Goal: Transaction & Acquisition: Purchase product/service

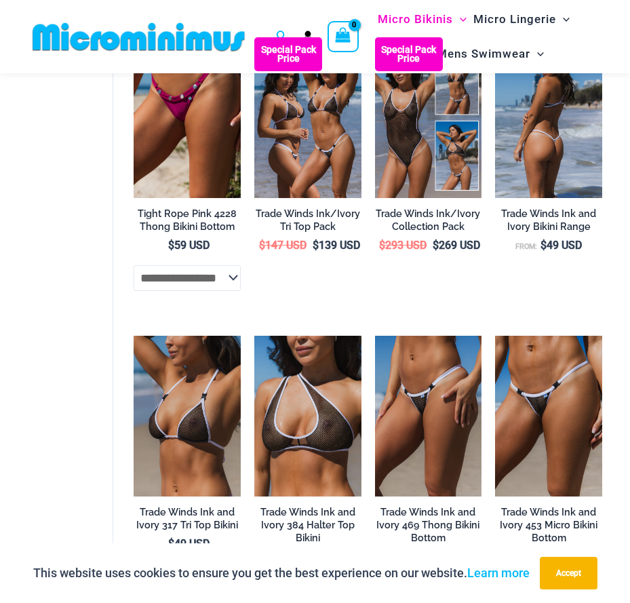
scroll to position [941, 0]
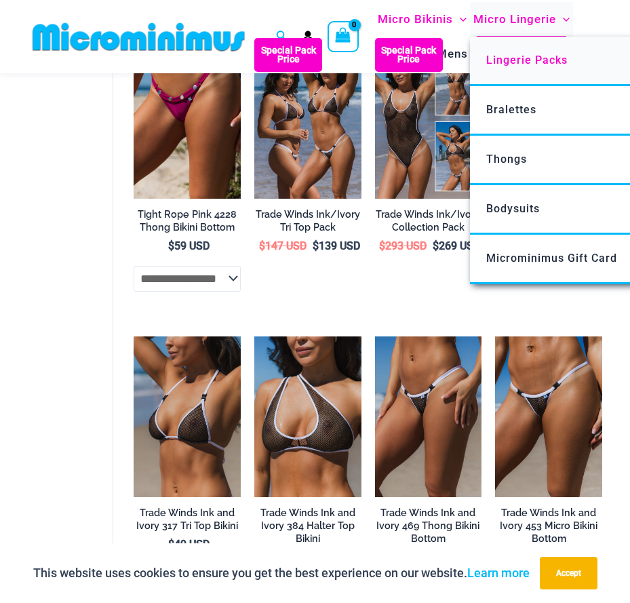
click at [531, 59] on span "Lingerie Packs" at bounding box center [526, 60] width 81 height 13
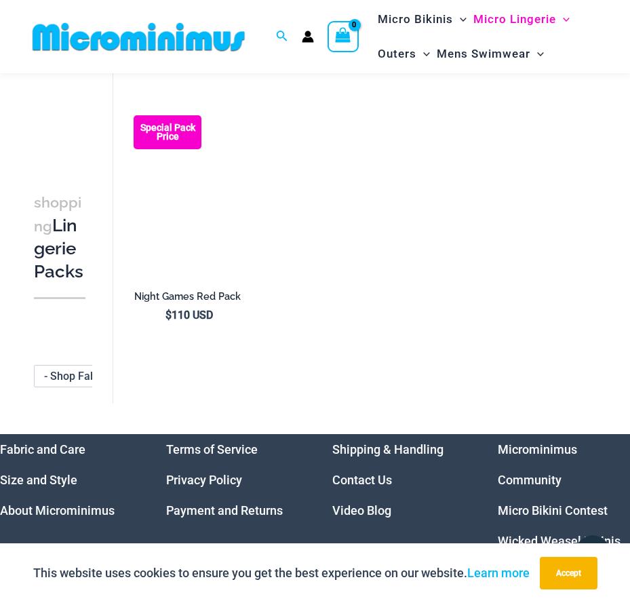
scroll to position [1209, 0]
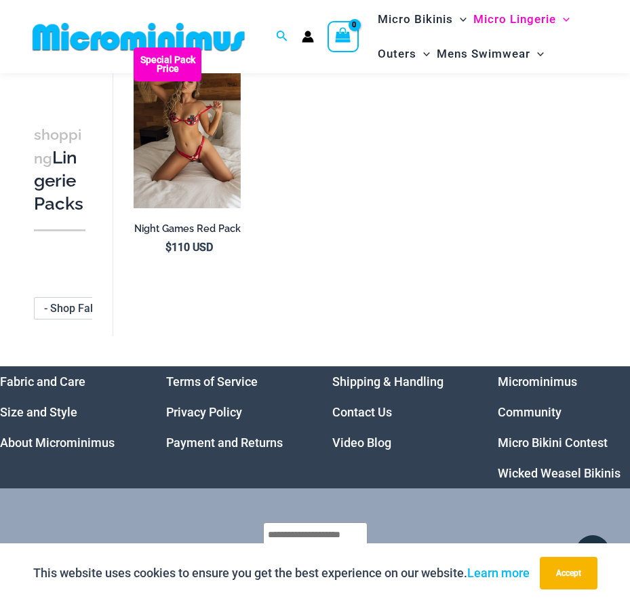
click at [541, 374] on link "Microminimus Community" at bounding box center [537, 396] width 79 height 45
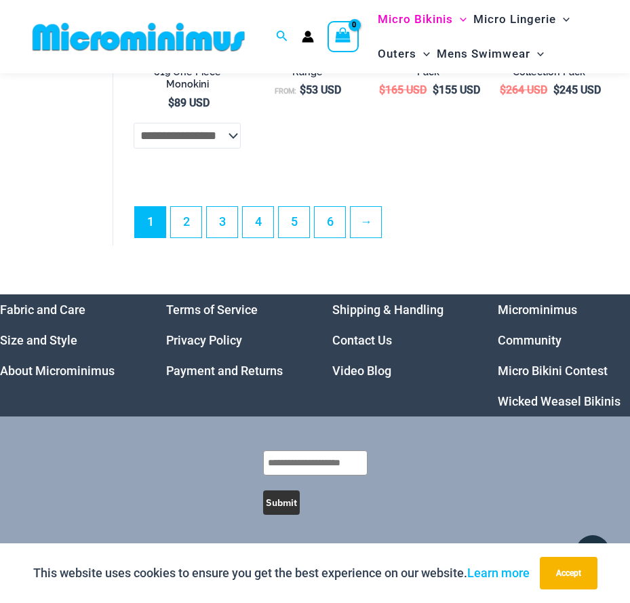
scroll to position [2975, 0]
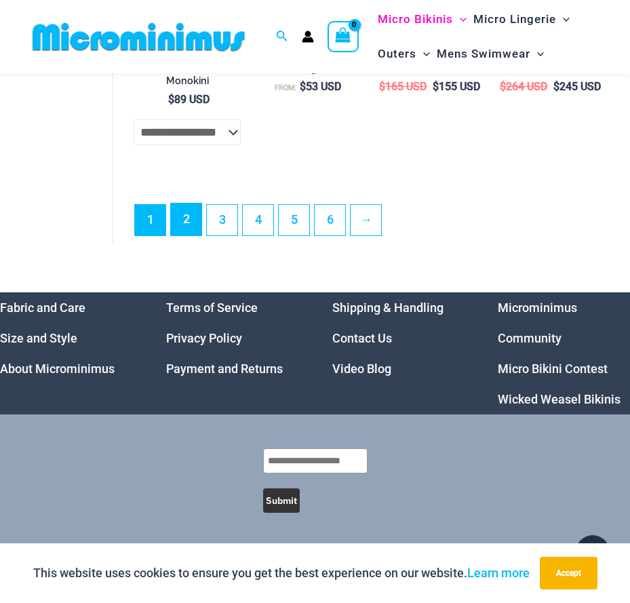
click at [193, 218] on link "2" at bounding box center [186, 219] width 31 height 32
click at [193, 222] on link "2" at bounding box center [186, 219] width 31 height 32
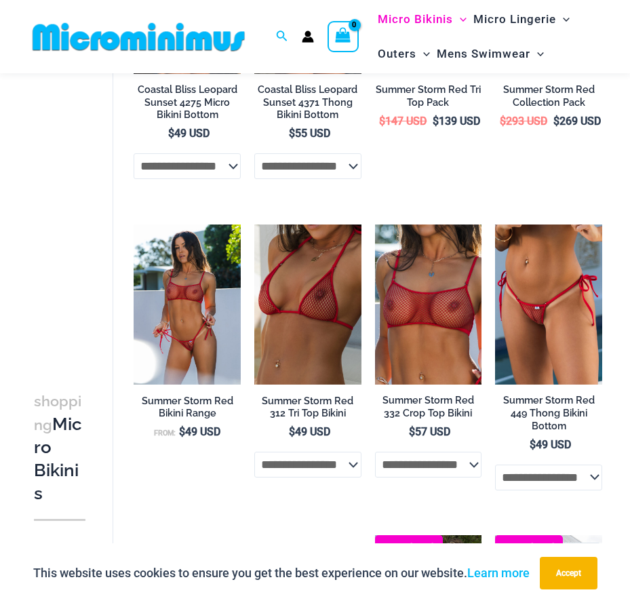
scroll to position [939, 0]
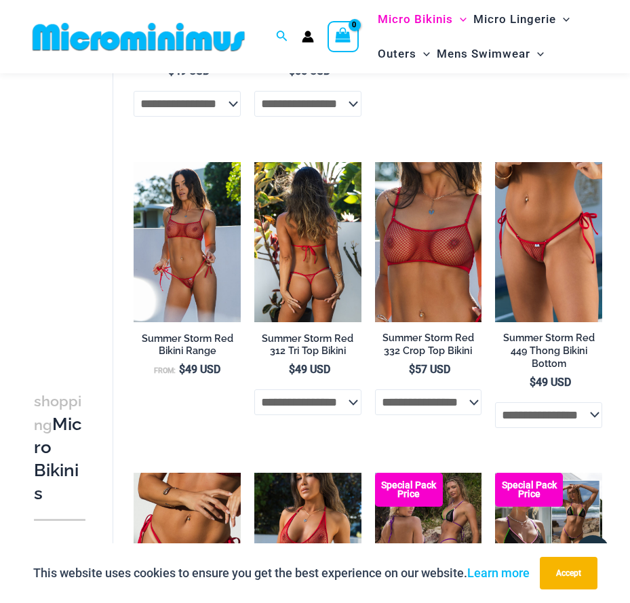
click at [282, 244] on img at bounding box center [307, 242] width 107 height 160
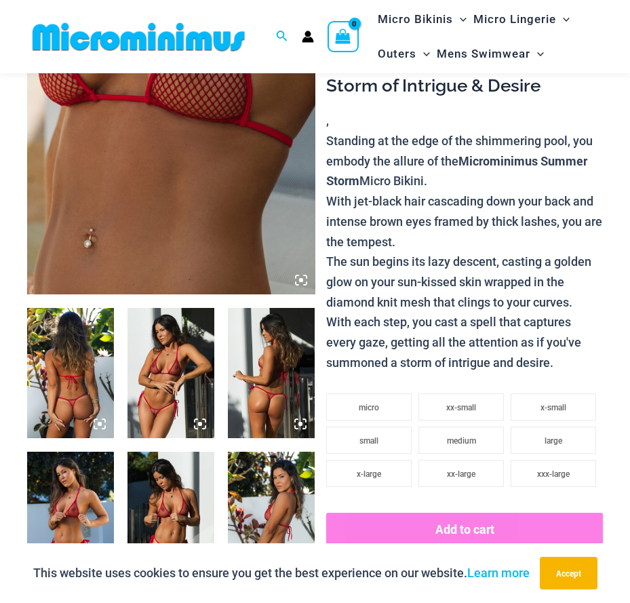
scroll to position [261, 0]
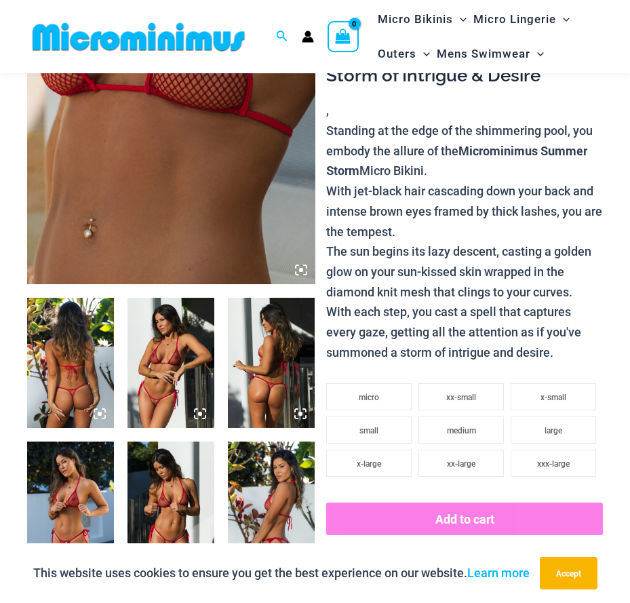
click at [105, 358] on img at bounding box center [70, 363] width 87 height 130
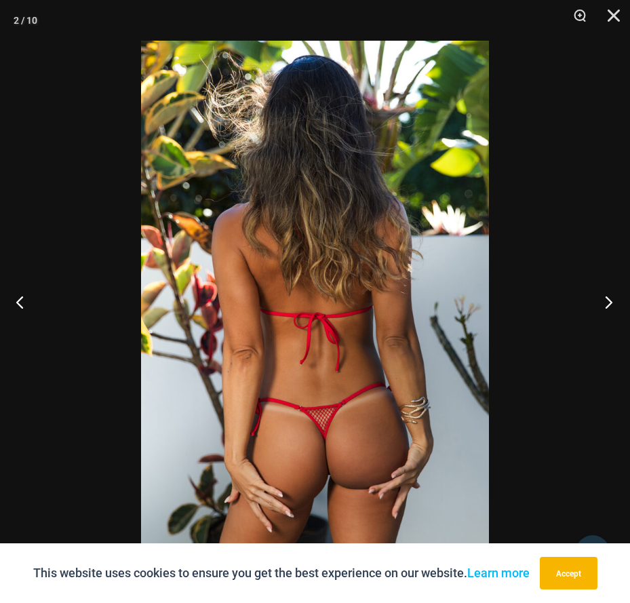
click at [612, 302] on button "Next" at bounding box center [604, 302] width 51 height 68
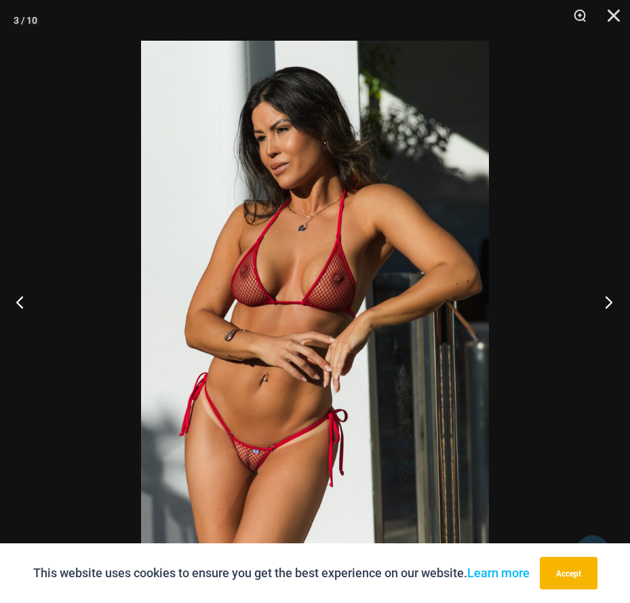
click at [611, 302] on button "Next" at bounding box center [604, 302] width 51 height 68
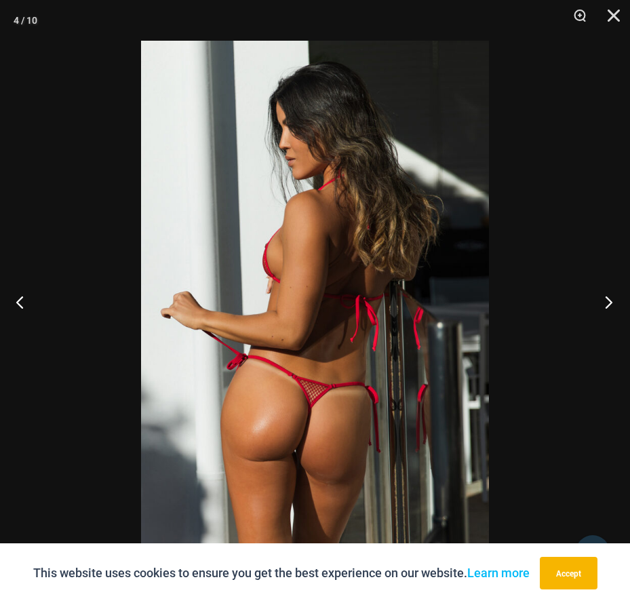
click at [611, 301] on button "Next" at bounding box center [604, 302] width 51 height 68
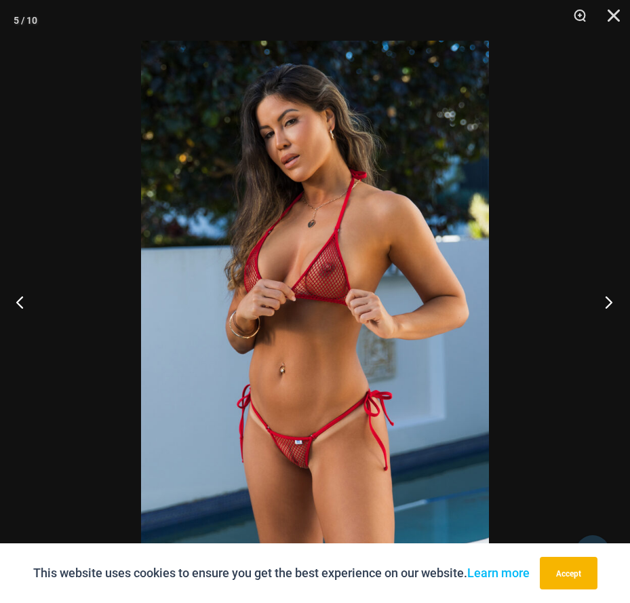
click at [611, 301] on button "Next" at bounding box center [604, 302] width 51 height 68
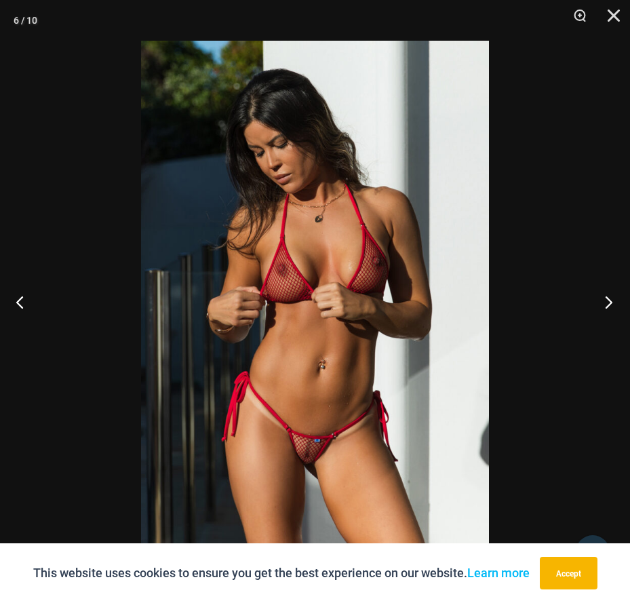
click at [609, 300] on button "Next" at bounding box center [604, 302] width 51 height 68
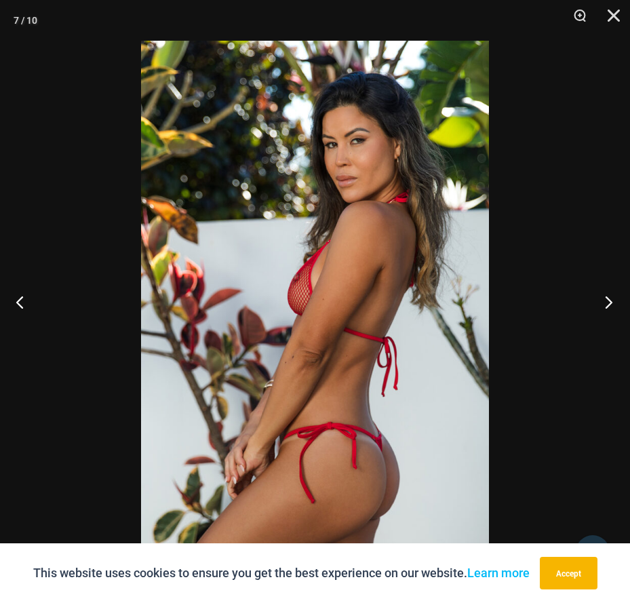
click at [609, 300] on button "Next" at bounding box center [604, 302] width 51 height 68
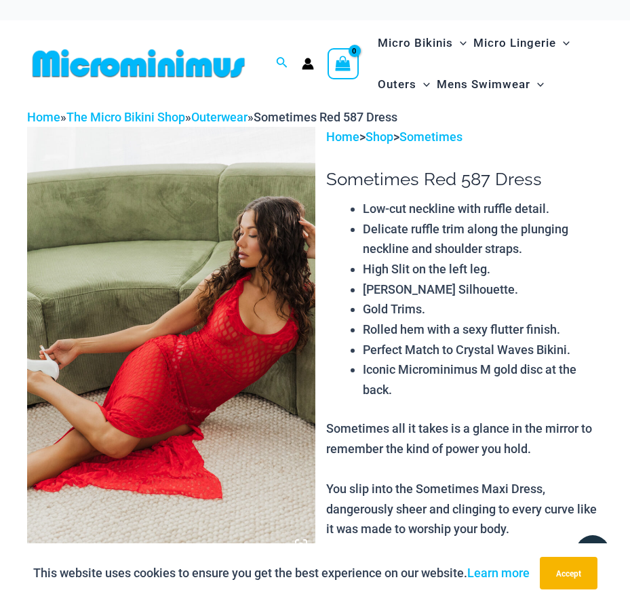
click at [249, 350] on img at bounding box center [171, 343] width 288 height 432
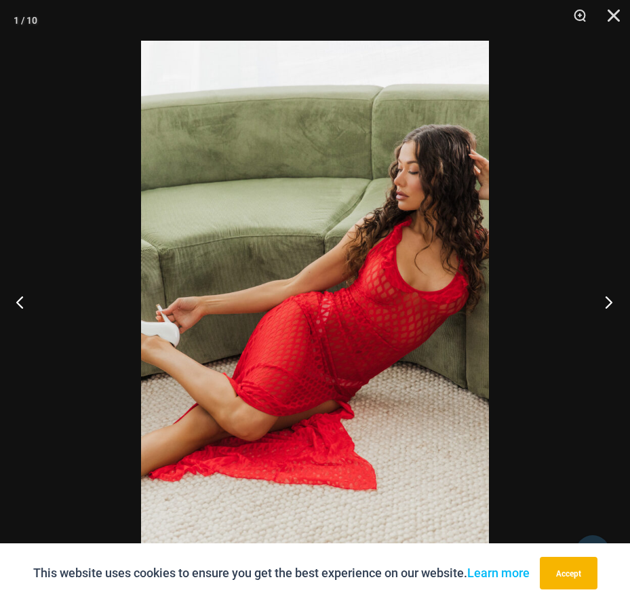
click at [606, 305] on button "Next" at bounding box center [604, 302] width 51 height 68
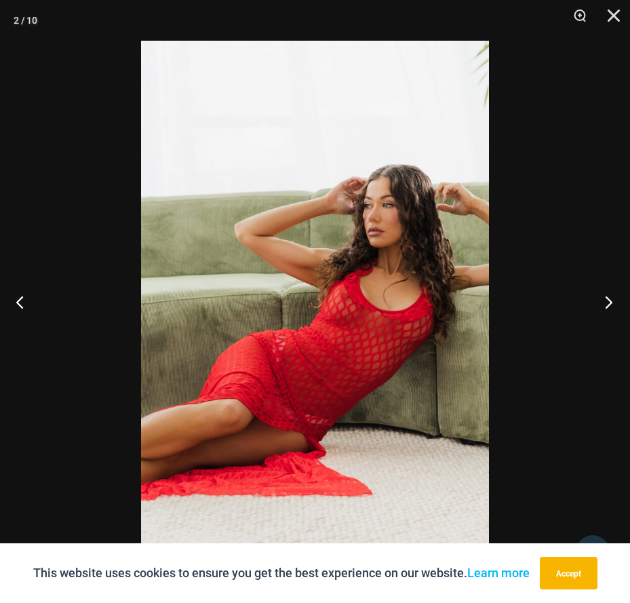
click at [609, 303] on button "Next" at bounding box center [604, 302] width 51 height 68
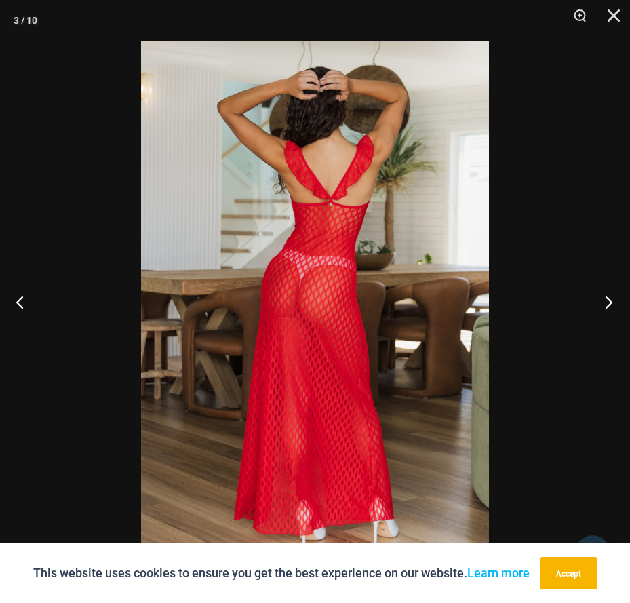
click at [609, 303] on button "Next" at bounding box center [604, 302] width 51 height 68
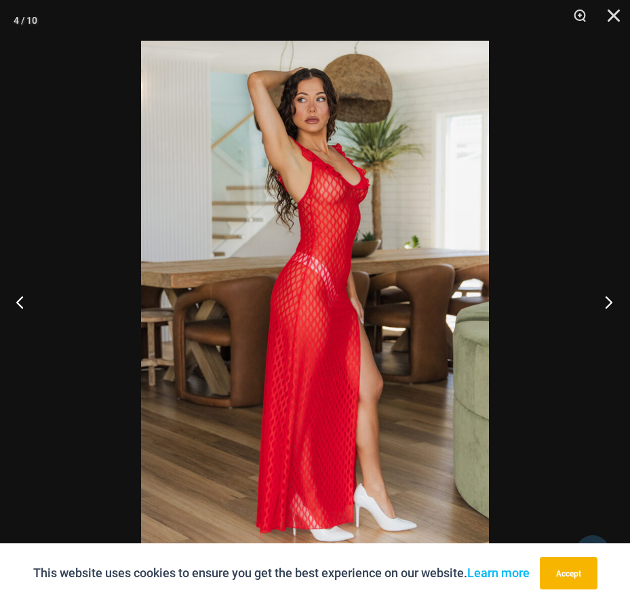
click at [609, 304] on button "Next" at bounding box center [604, 302] width 51 height 68
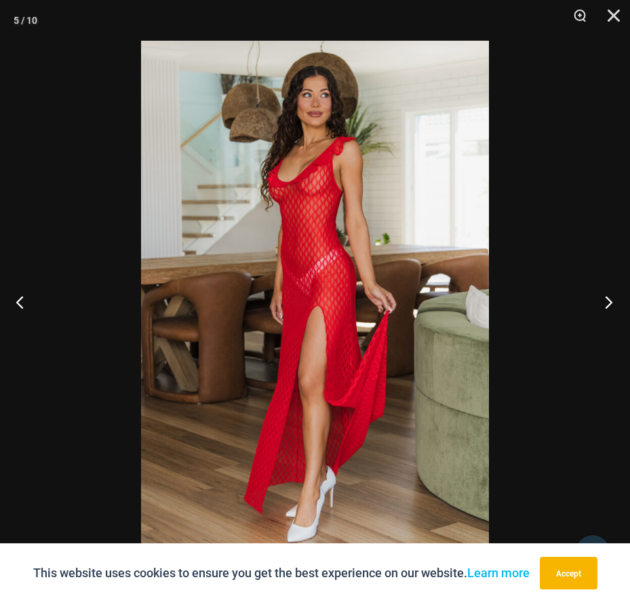
click at [609, 304] on button "Next" at bounding box center [604, 302] width 51 height 68
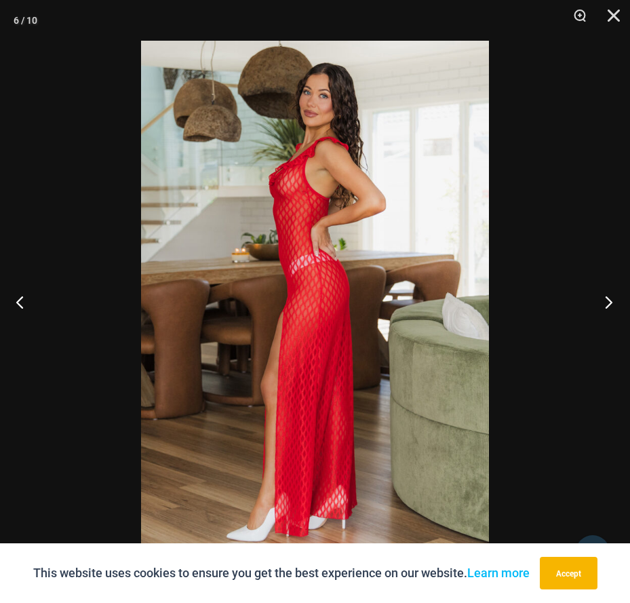
click at [610, 305] on button "Next" at bounding box center [604, 302] width 51 height 68
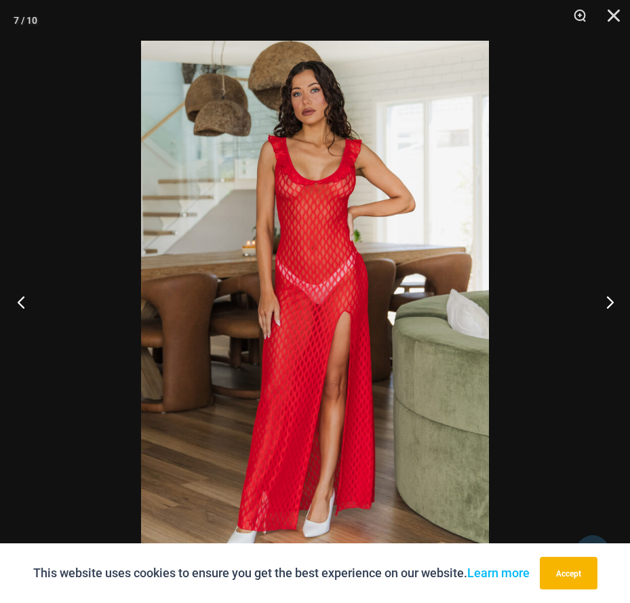
click at [20, 298] on button "Previous" at bounding box center [25, 302] width 51 height 68
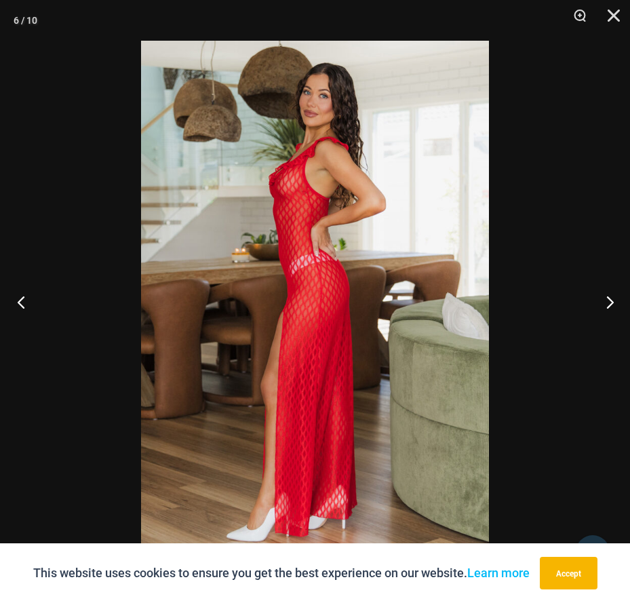
click at [20, 298] on button "Previous" at bounding box center [25, 302] width 51 height 68
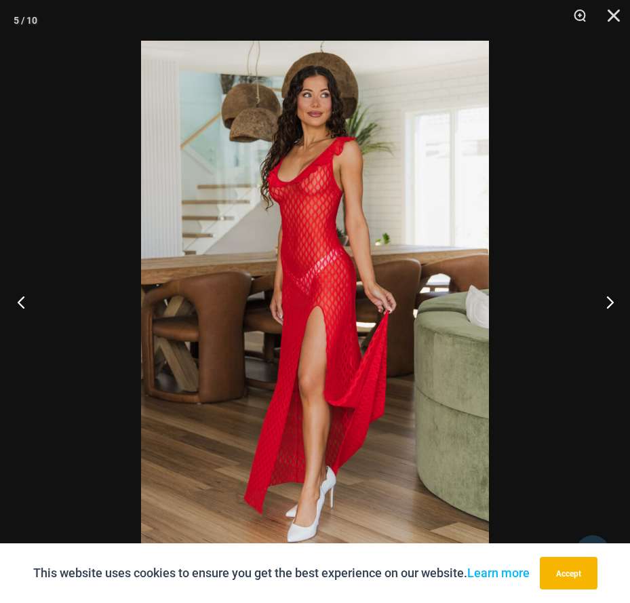
click at [20, 298] on button "Previous" at bounding box center [25, 302] width 51 height 68
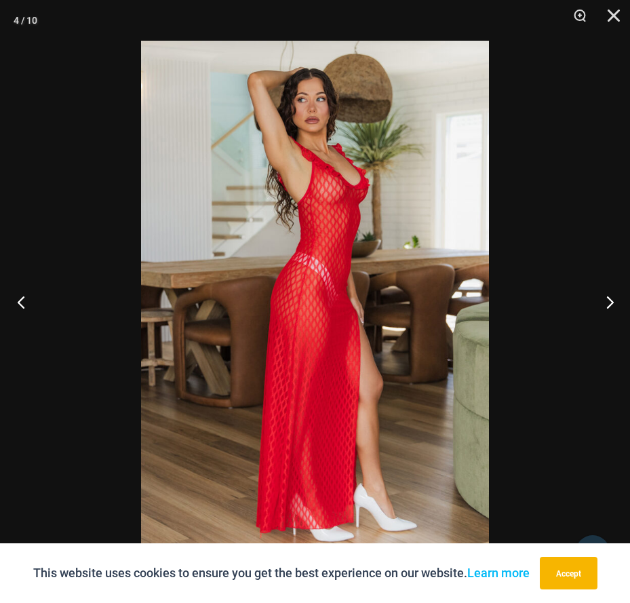
click at [20, 298] on button "Previous" at bounding box center [25, 302] width 51 height 68
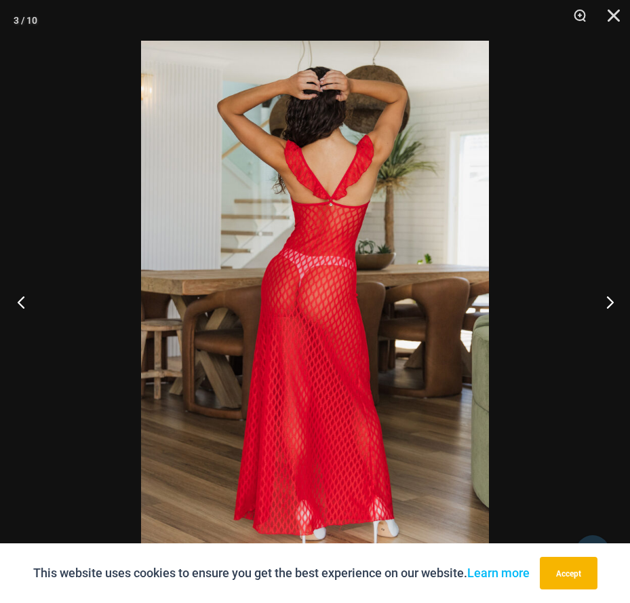
click at [20, 298] on button "Previous" at bounding box center [25, 302] width 51 height 68
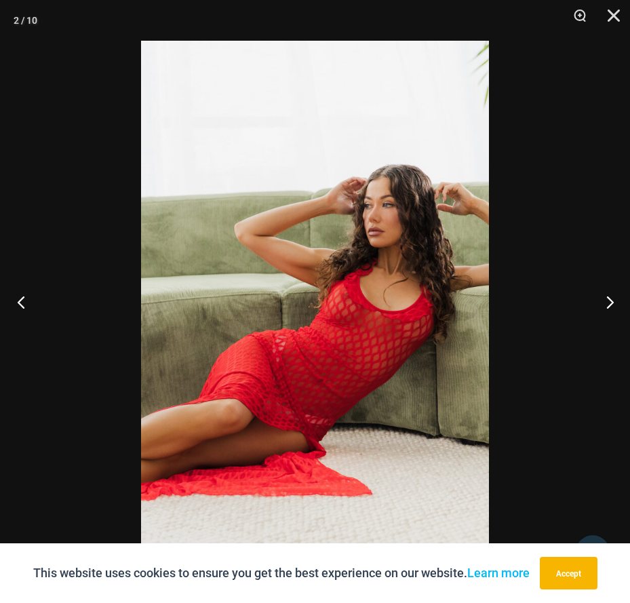
click at [20, 298] on button "Previous" at bounding box center [25, 302] width 51 height 68
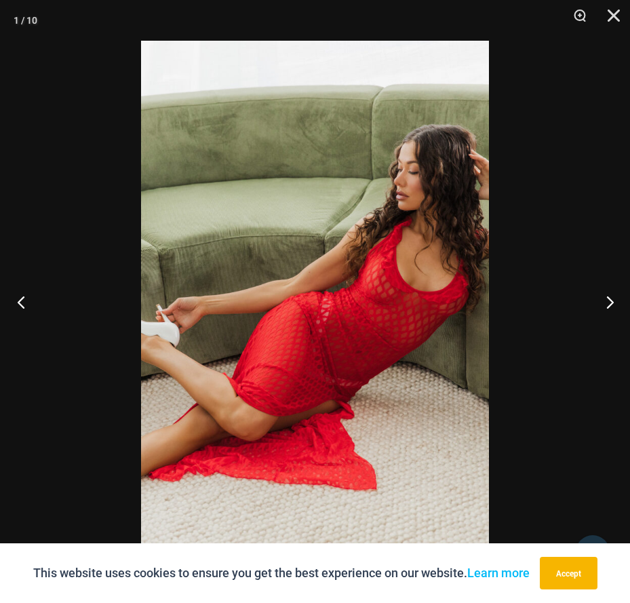
click at [20, 298] on button "Previous" at bounding box center [25, 302] width 51 height 68
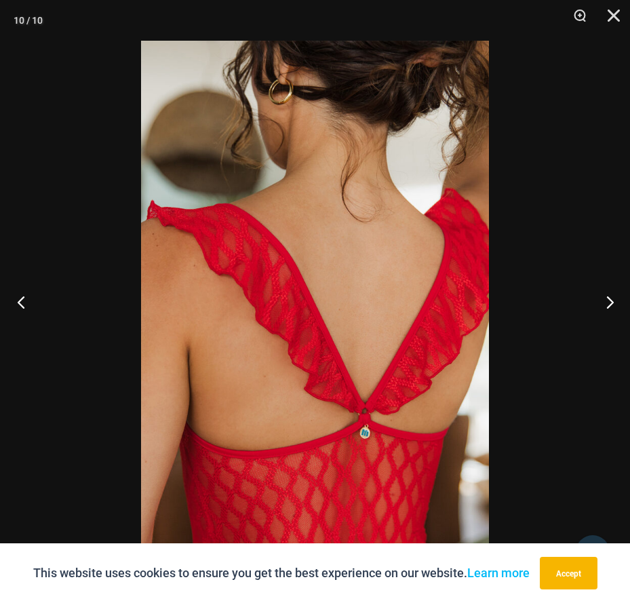
click at [20, 298] on button "Previous" at bounding box center [25, 302] width 51 height 68
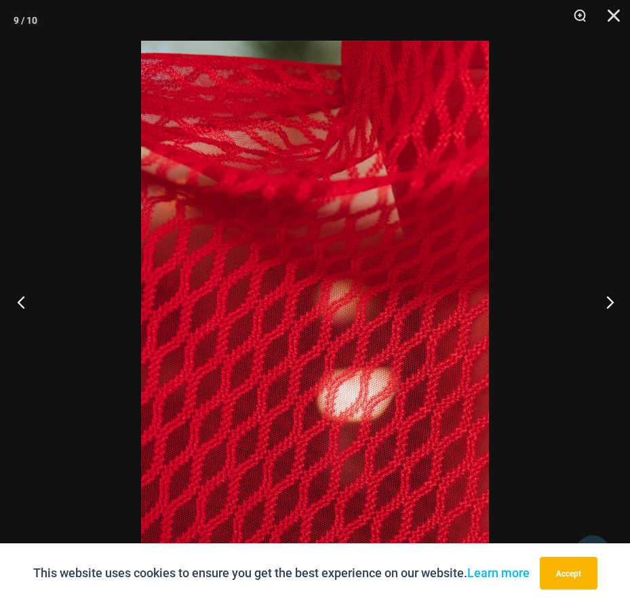
click at [20, 298] on button "Previous" at bounding box center [25, 302] width 51 height 68
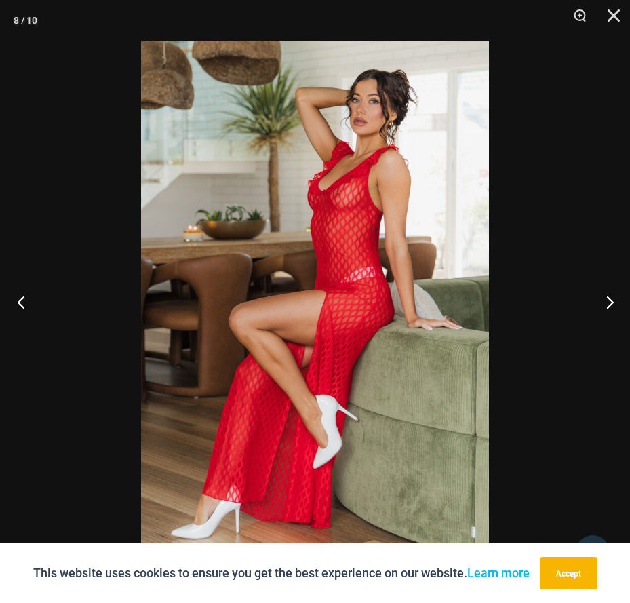
click at [20, 298] on button "Previous" at bounding box center [25, 302] width 51 height 68
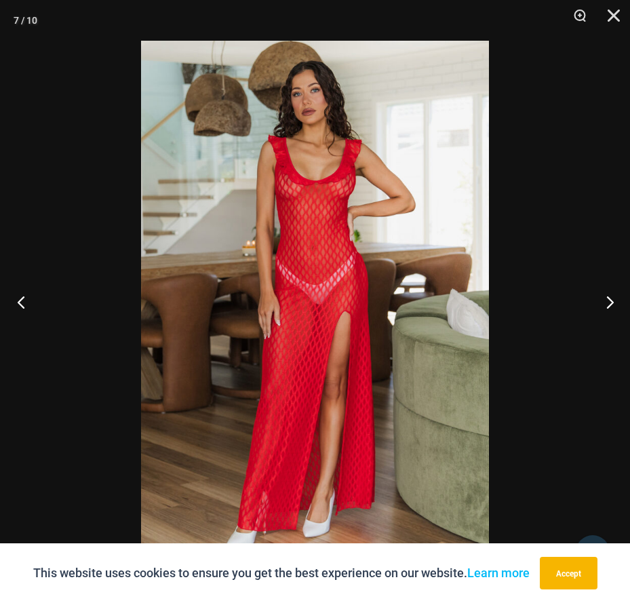
click at [20, 298] on button "Previous" at bounding box center [25, 302] width 51 height 68
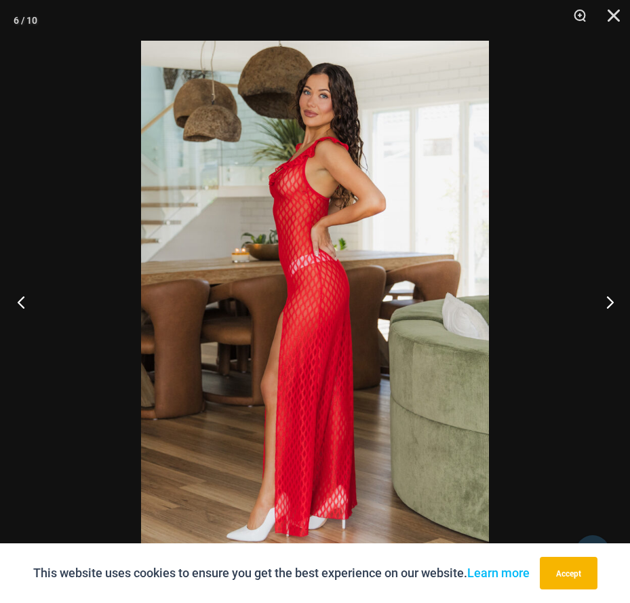
click at [20, 298] on button "Previous" at bounding box center [25, 302] width 51 height 68
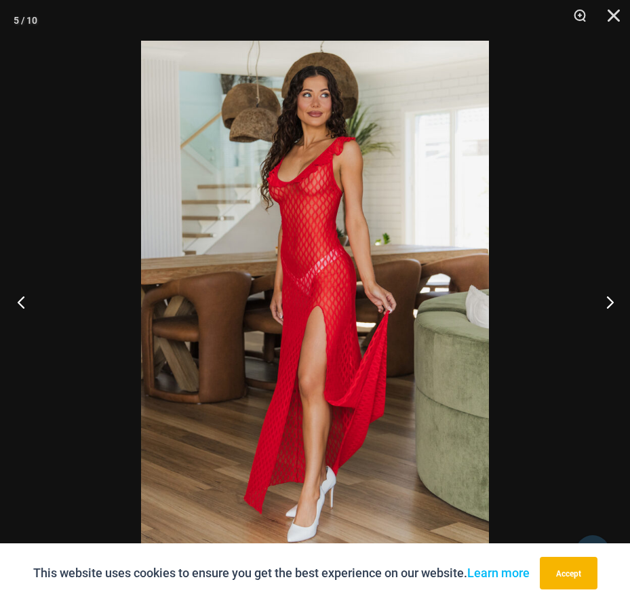
click at [20, 298] on button "Previous" at bounding box center [25, 302] width 51 height 68
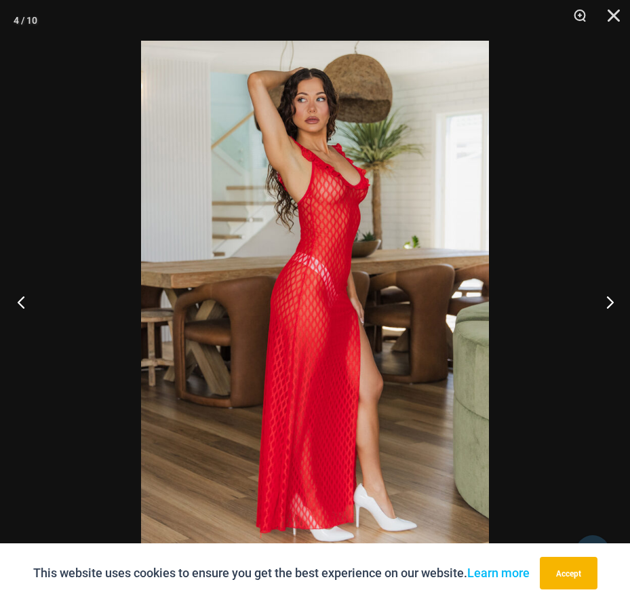
click at [20, 298] on button "Previous" at bounding box center [25, 302] width 51 height 68
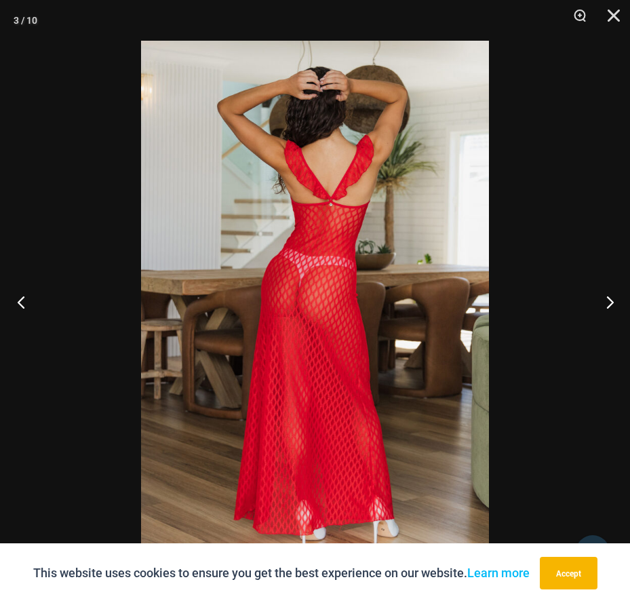
click at [20, 298] on button "Previous" at bounding box center [25, 302] width 51 height 68
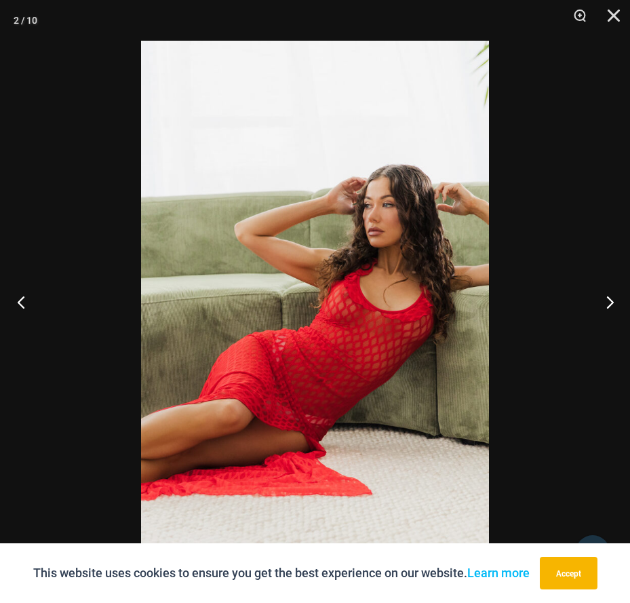
click at [20, 298] on button "Previous" at bounding box center [25, 302] width 51 height 68
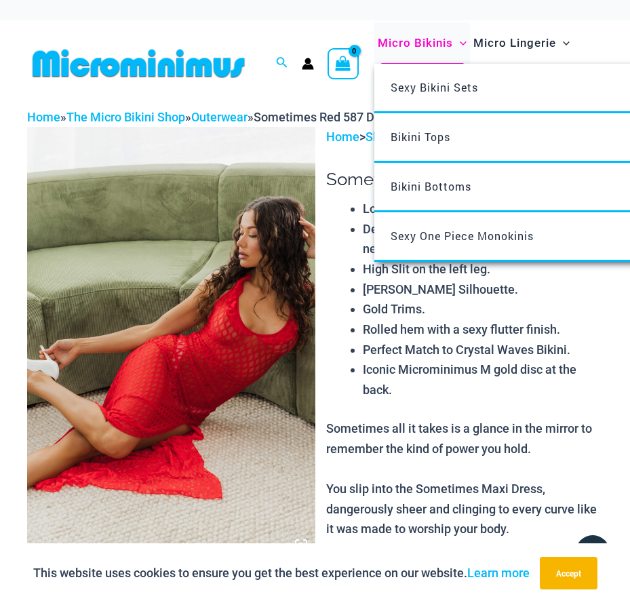
click at [414, 40] on span "Micro Bikinis" at bounding box center [415, 43] width 75 height 35
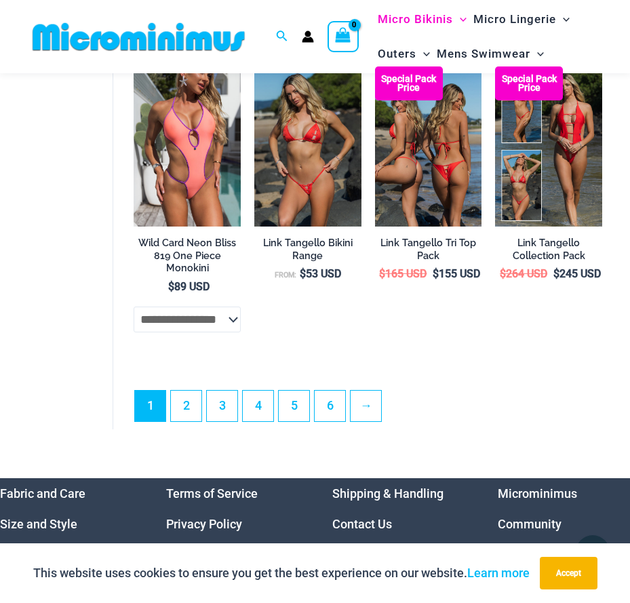
scroll to position [2772, 0]
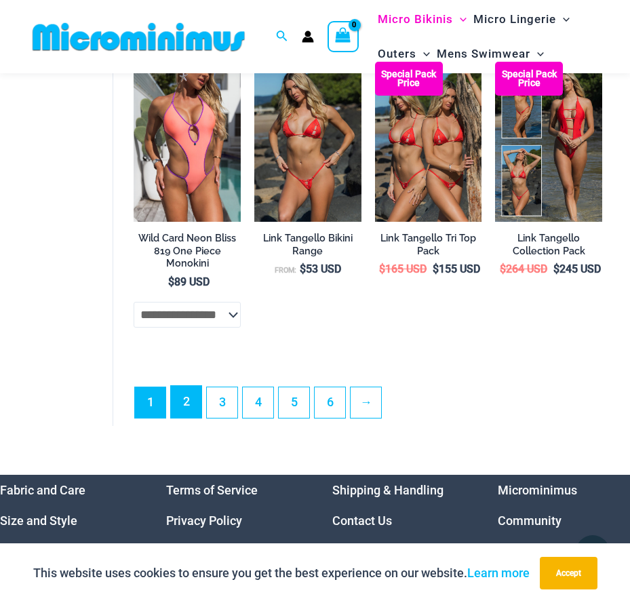
click at [194, 418] on link "2" at bounding box center [186, 402] width 31 height 32
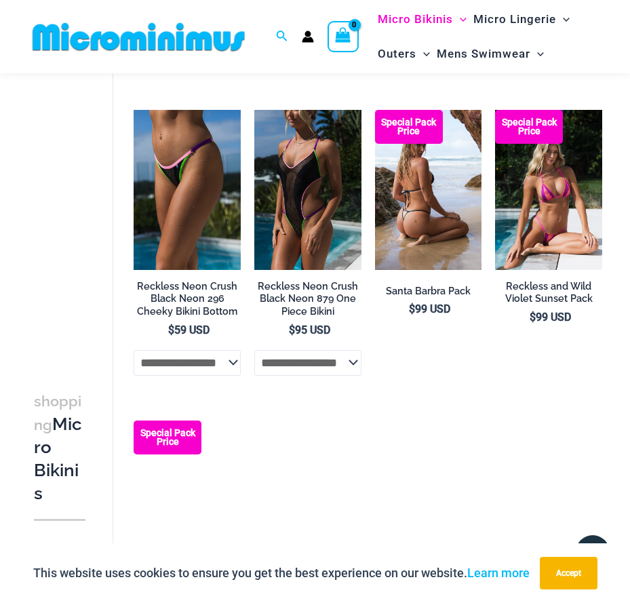
scroll to position [1956, 0]
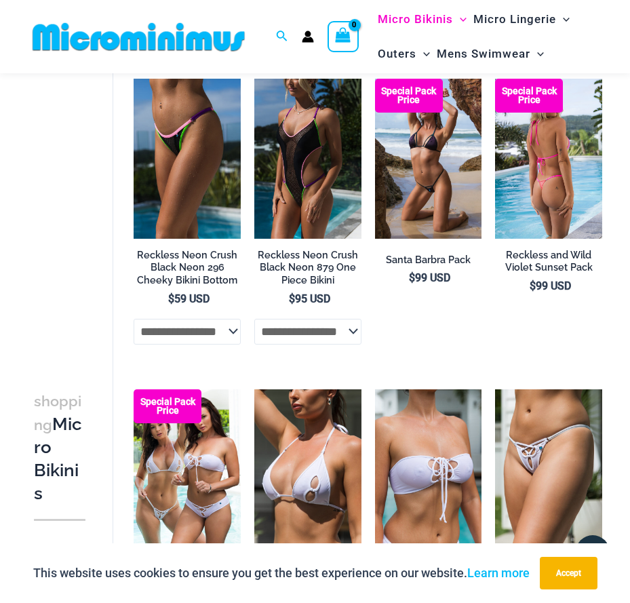
click at [565, 201] on img at bounding box center [548, 159] width 107 height 161
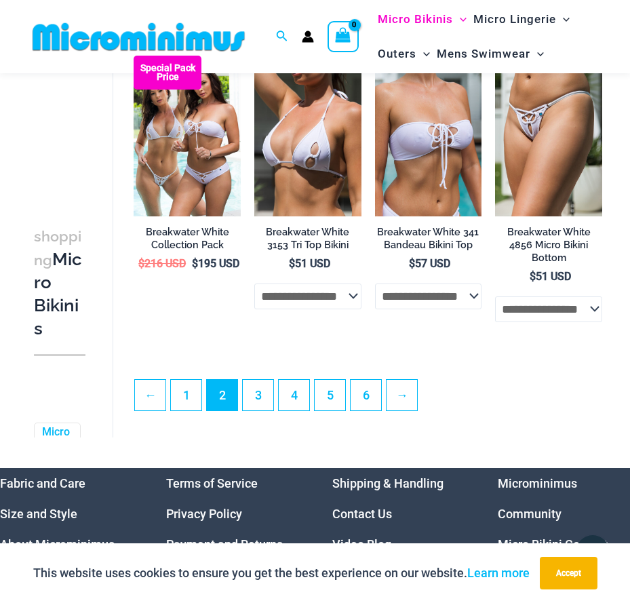
scroll to position [2295, 0]
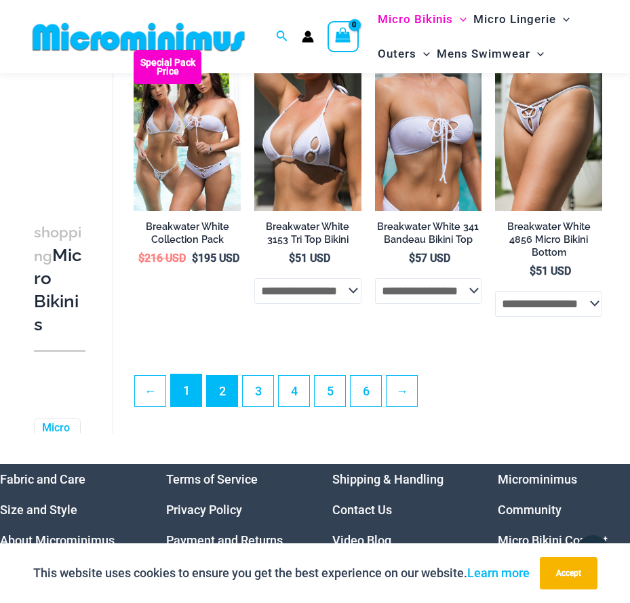
click at [201, 406] on link "1" at bounding box center [186, 390] width 31 height 32
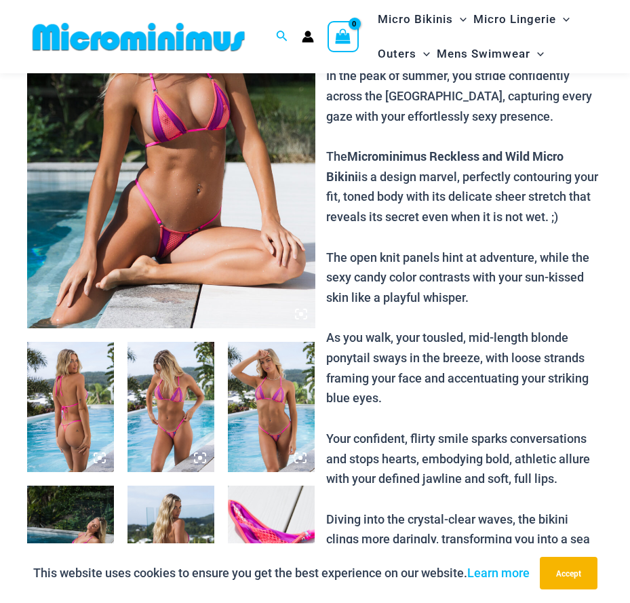
scroll to position [193, 0]
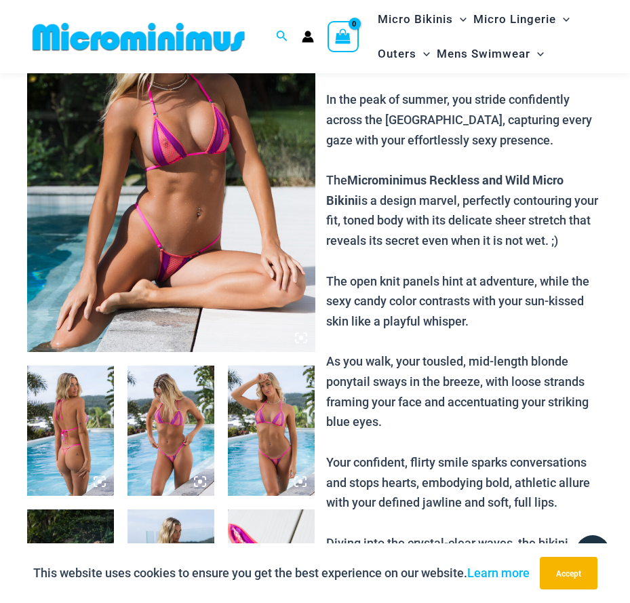
click at [200, 187] on img at bounding box center [171, 136] width 288 height 432
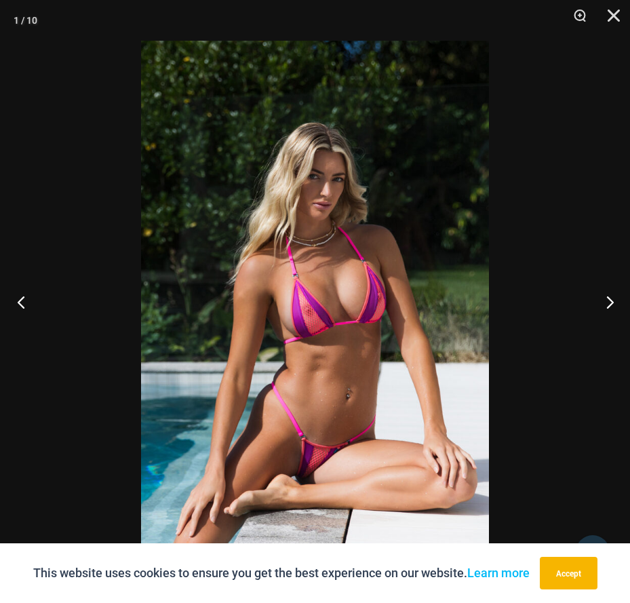
click at [26, 302] on button "Previous" at bounding box center [25, 302] width 51 height 68
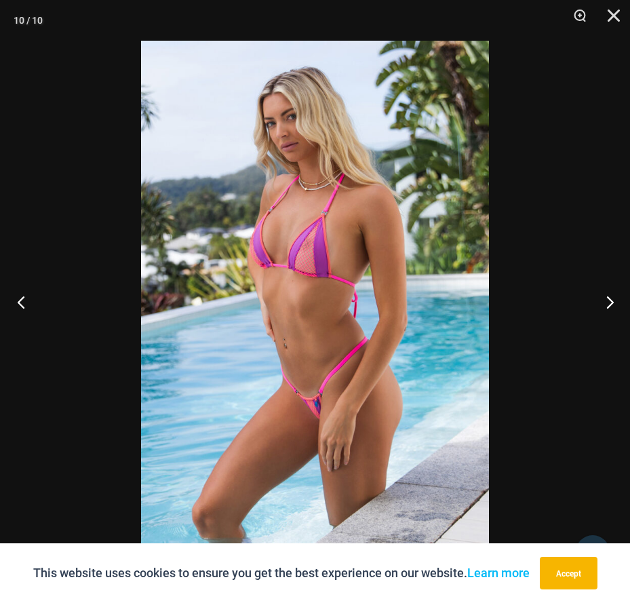
click at [20, 299] on button "Previous" at bounding box center [25, 302] width 51 height 68
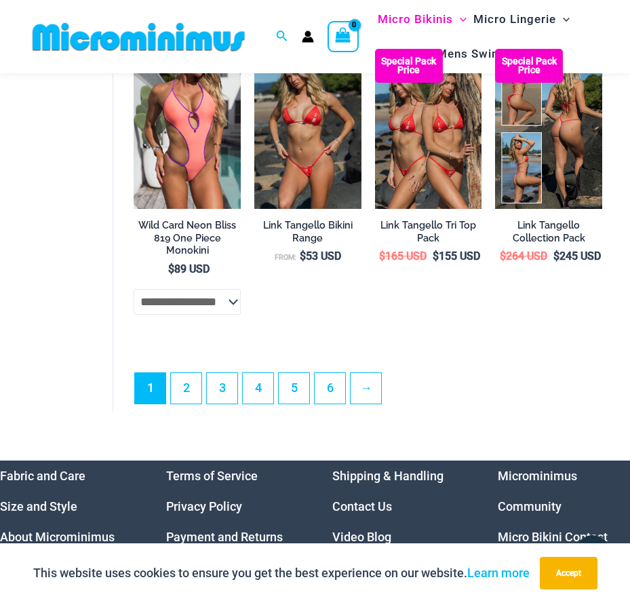
scroll to position [2772, 0]
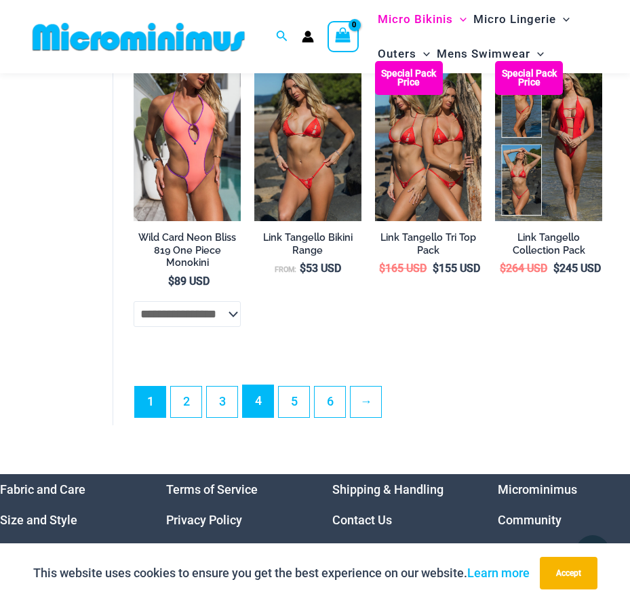
click at [259, 417] on link "4" at bounding box center [258, 401] width 31 height 32
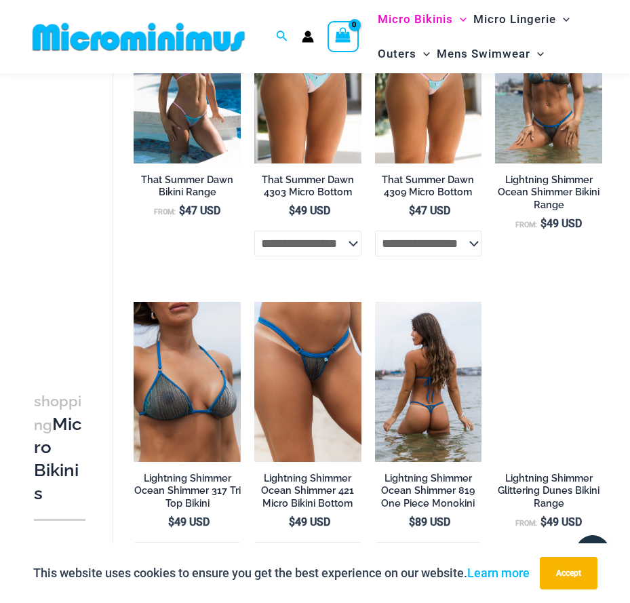
scroll to position [2021, 0]
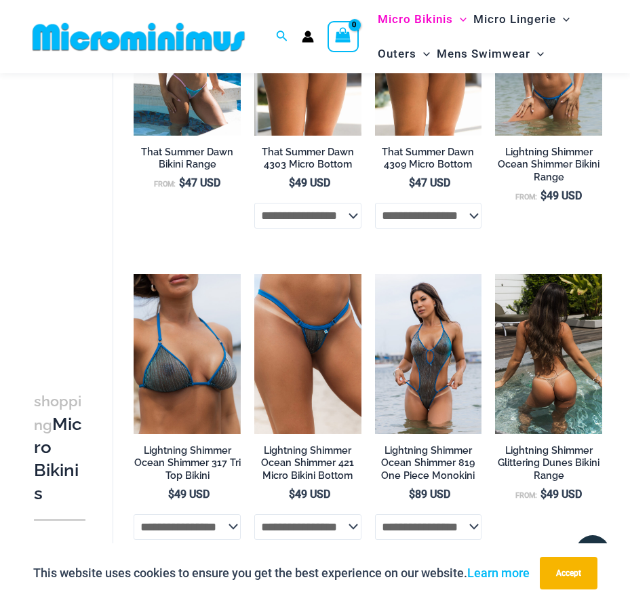
click at [537, 396] on img at bounding box center [548, 354] width 107 height 161
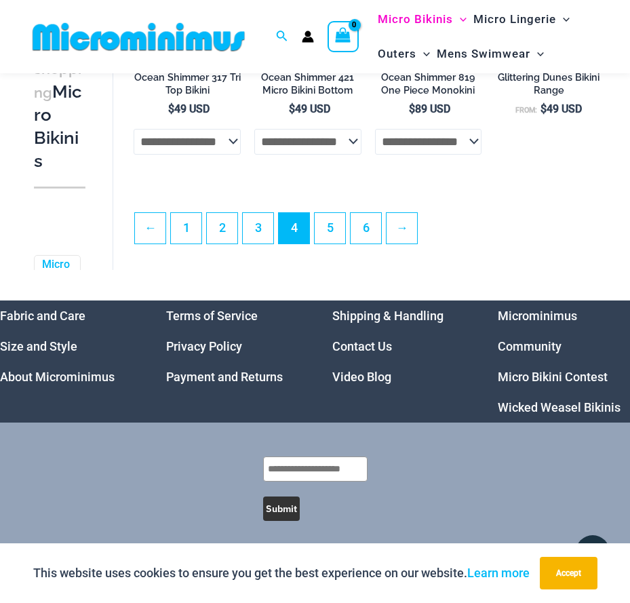
scroll to position [2424, 0]
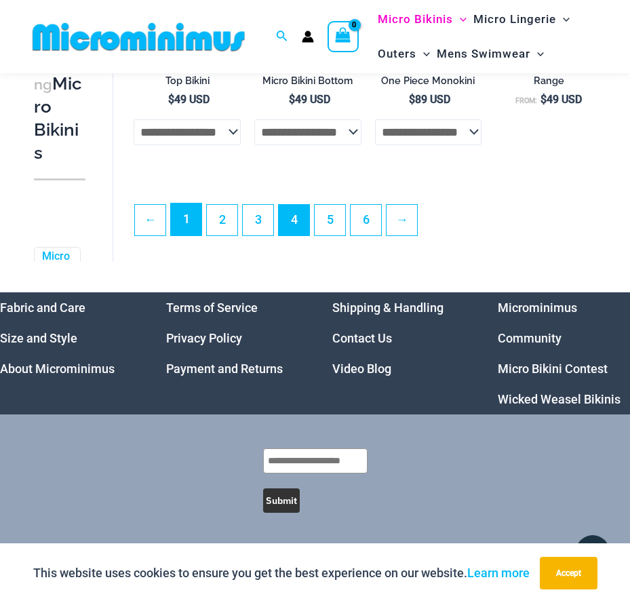
click at [197, 217] on link "1" at bounding box center [186, 219] width 31 height 32
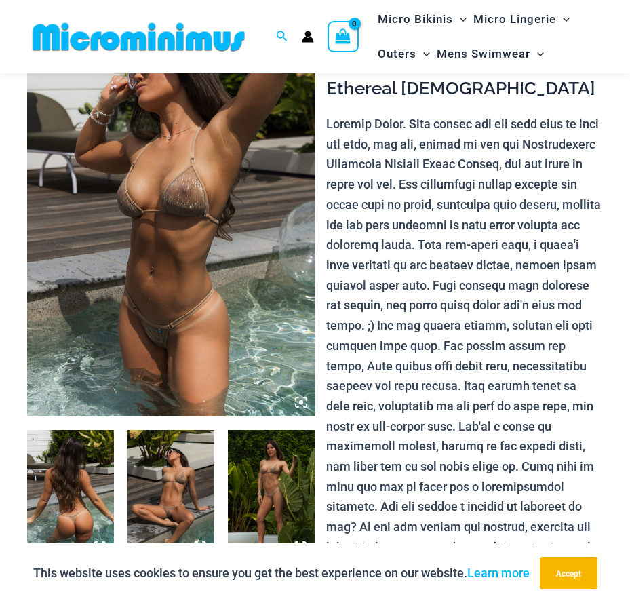
scroll to position [263, 0]
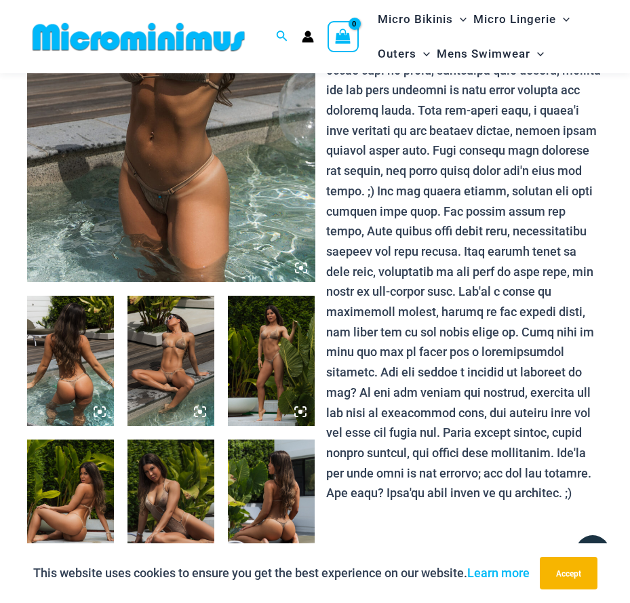
click at [66, 378] on img at bounding box center [70, 361] width 87 height 130
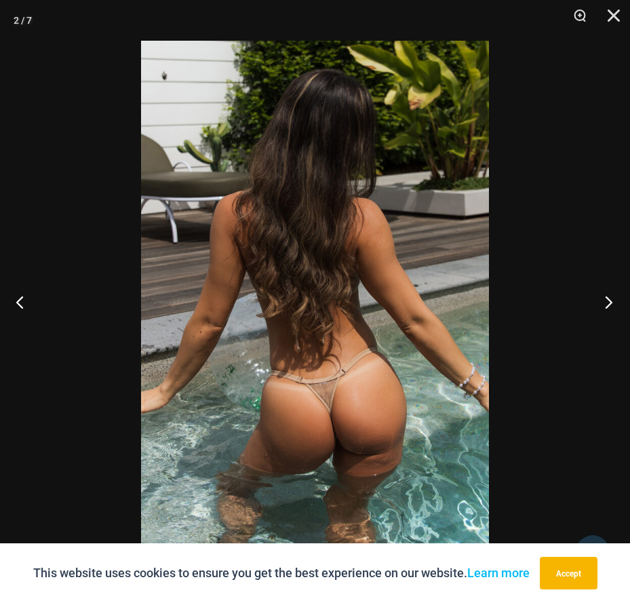
click at [606, 294] on button "Next" at bounding box center [604, 302] width 51 height 68
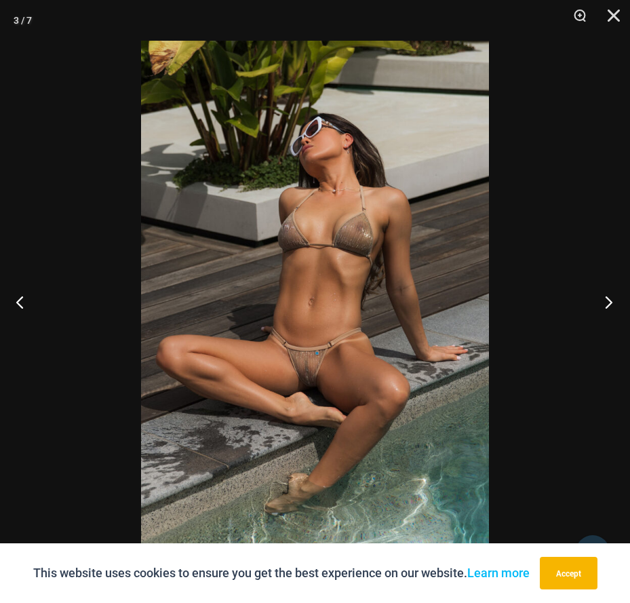
click at [606, 294] on button "Next" at bounding box center [604, 302] width 51 height 68
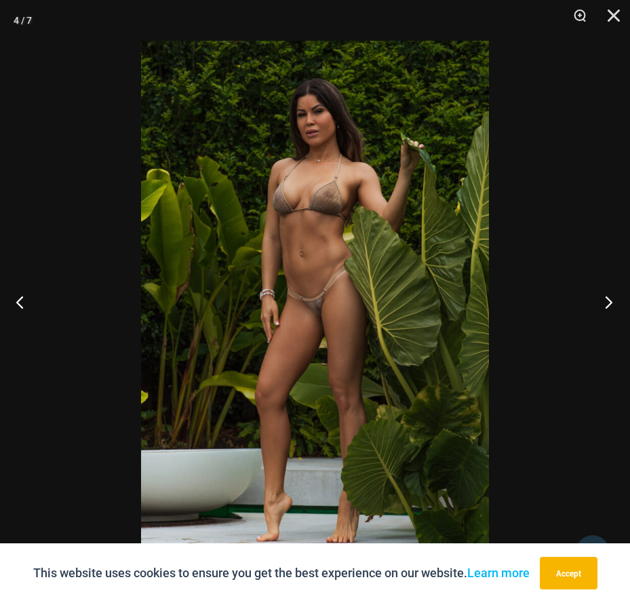
click at [606, 294] on button "Next" at bounding box center [604, 302] width 51 height 68
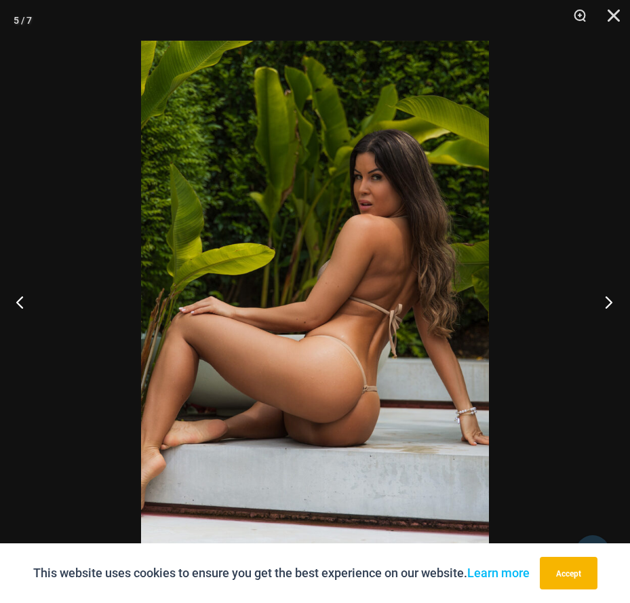
click at [606, 294] on button "Next" at bounding box center [604, 302] width 51 height 68
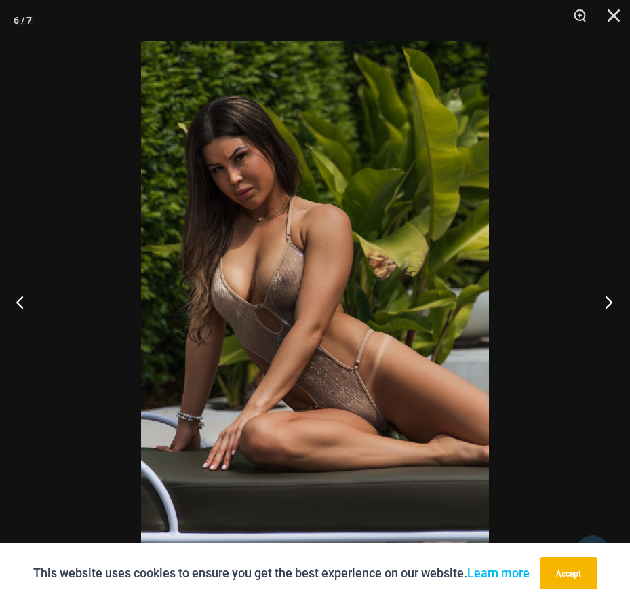
click at [606, 294] on button "Next" at bounding box center [604, 302] width 51 height 68
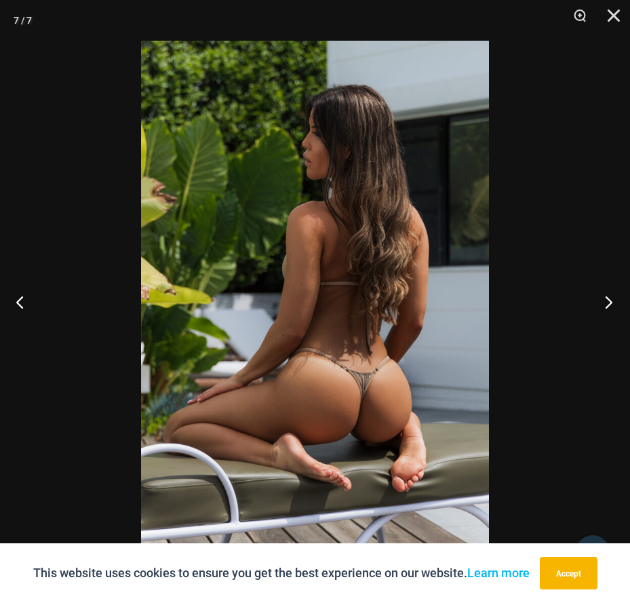
click at [606, 294] on button "Next" at bounding box center [604, 302] width 51 height 68
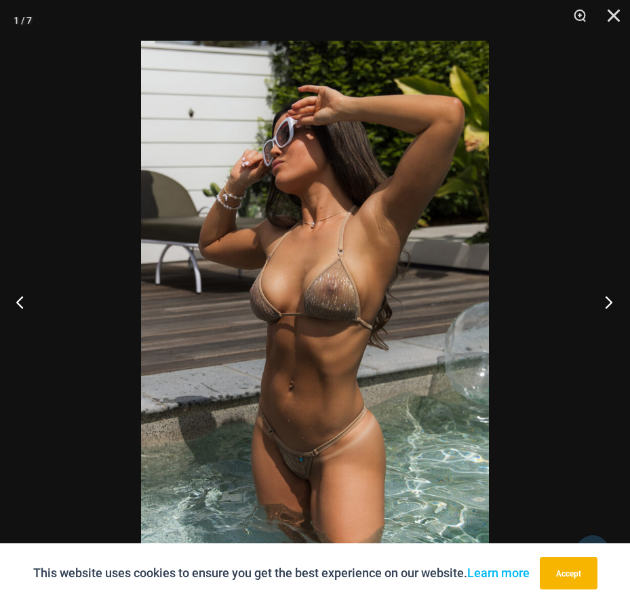
click at [606, 294] on button "Next" at bounding box center [604, 302] width 51 height 68
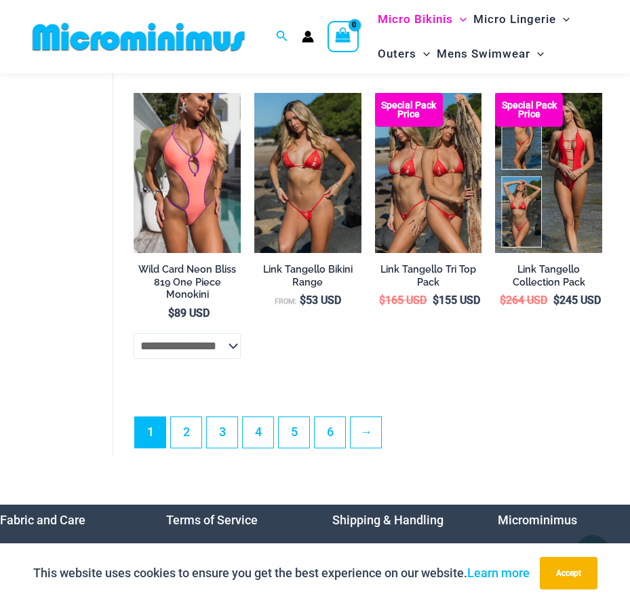
scroll to position [2779, 0]
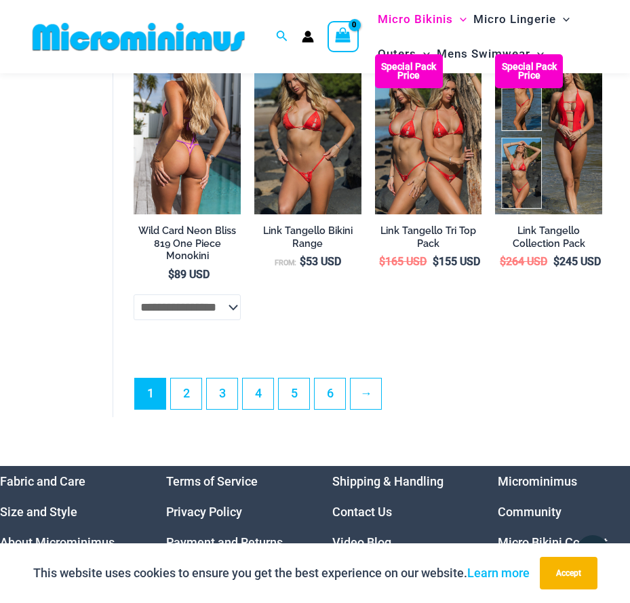
click at [198, 147] on img at bounding box center [187, 134] width 107 height 160
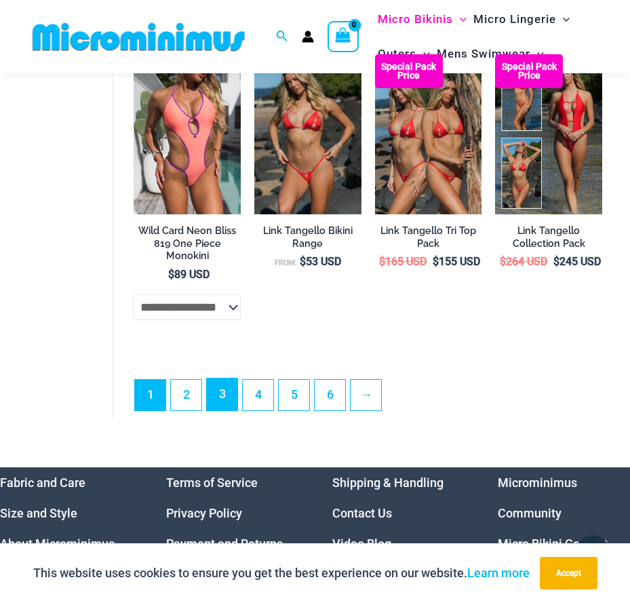
click at [219, 410] on link "3" at bounding box center [222, 394] width 31 height 32
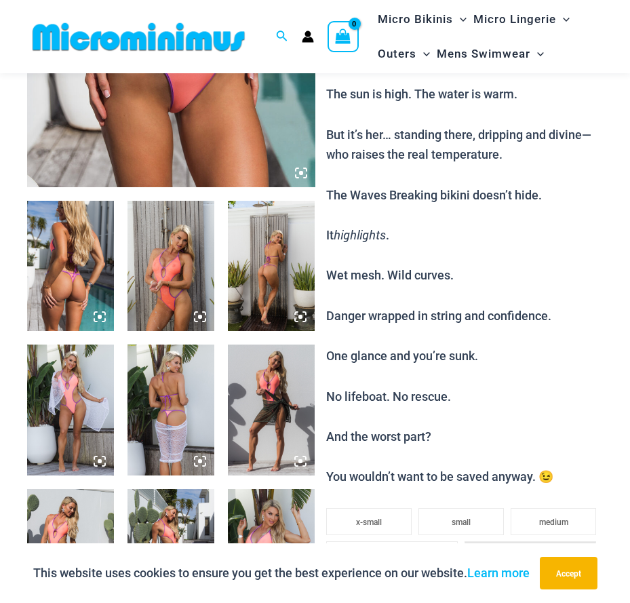
scroll to position [327, 0]
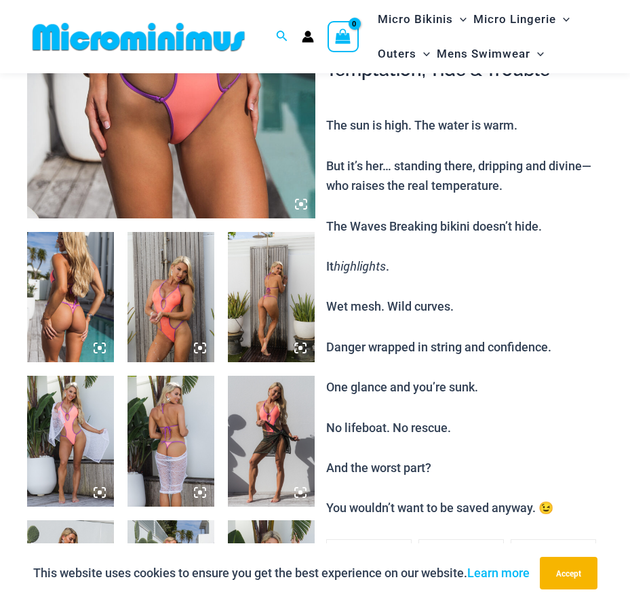
click at [98, 292] on img at bounding box center [70, 297] width 87 height 130
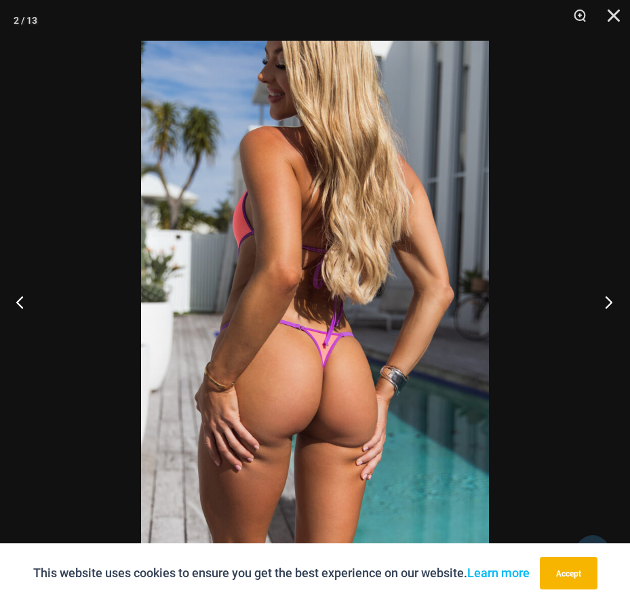
click at [608, 301] on button "Next" at bounding box center [604, 302] width 51 height 68
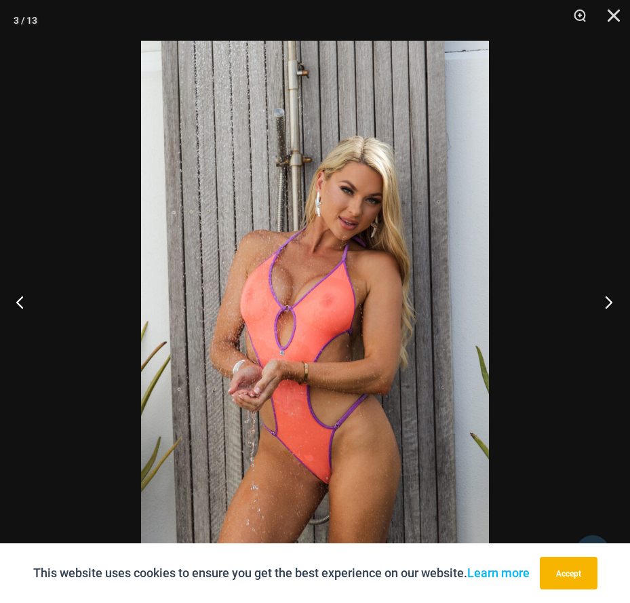
click at [609, 303] on button "Next" at bounding box center [604, 302] width 51 height 68
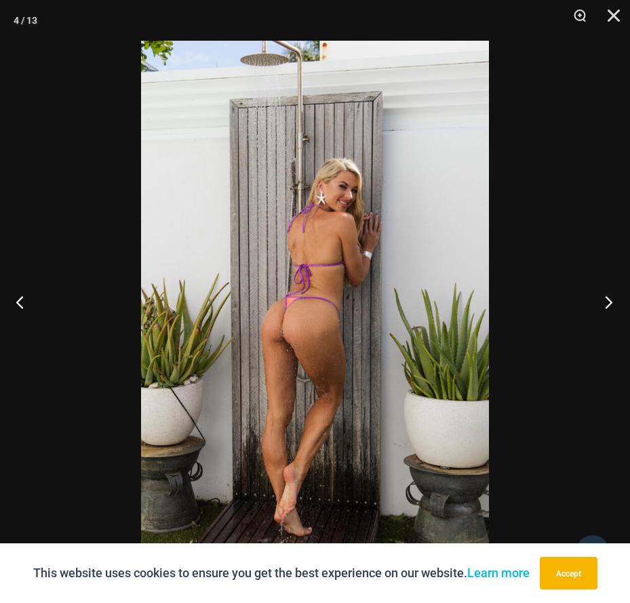
click at [609, 303] on button "Next" at bounding box center [604, 302] width 51 height 68
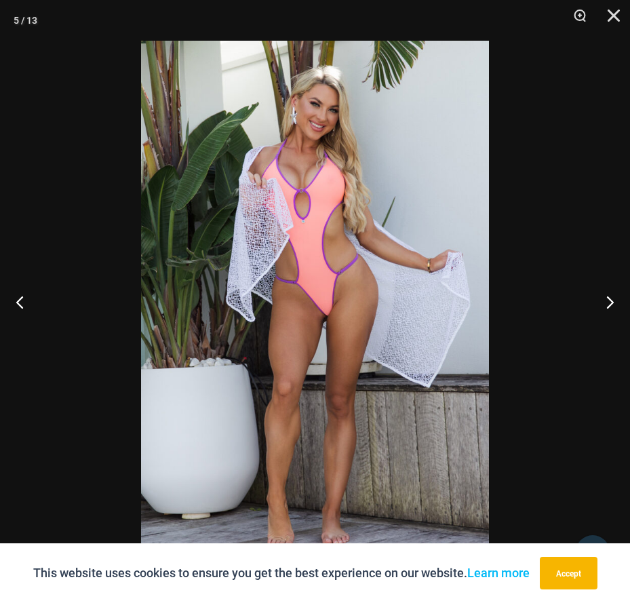
click at [619, 309] on button "Next" at bounding box center [604, 302] width 51 height 68
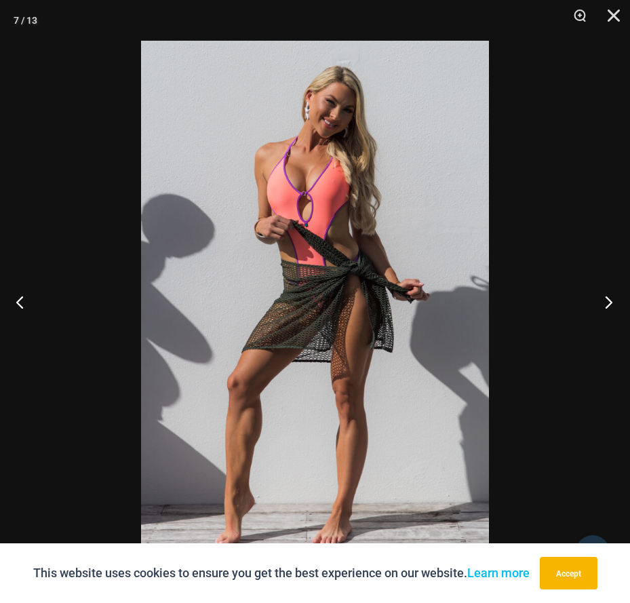
click at [591, 290] on button "Next" at bounding box center [604, 302] width 51 height 68
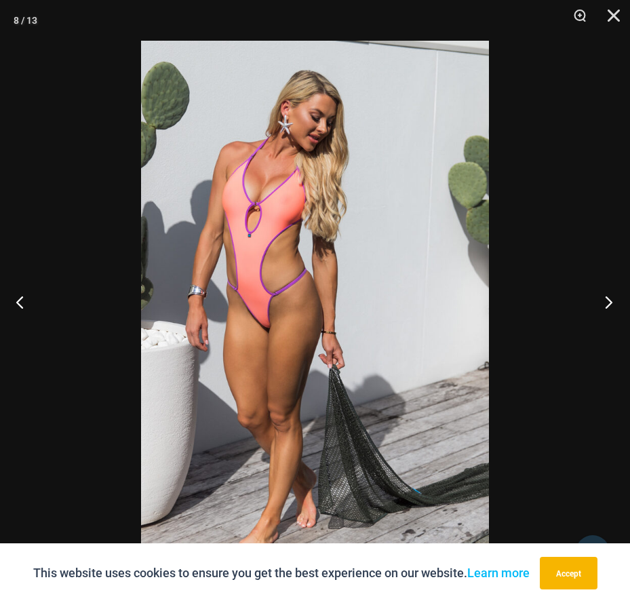
click at [587, 292] on button "Next" at bounding box center [604, 302] width 51 height 68
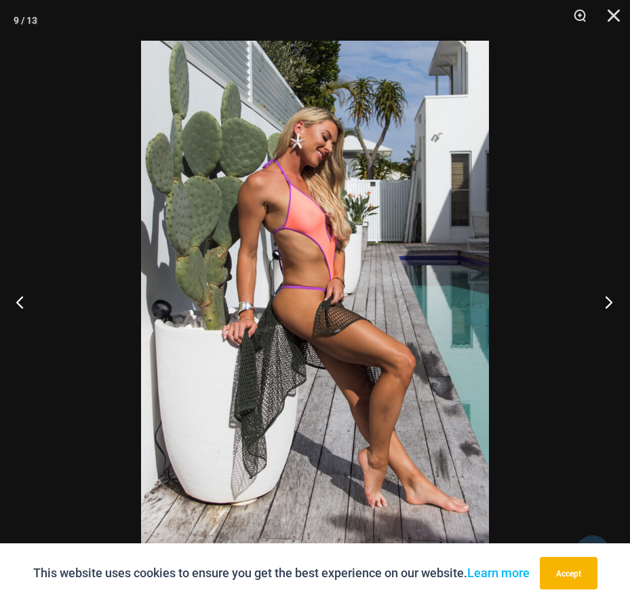
click at [590, 295] on button "Next" at bounding box center [604, 302] width 51 height 68
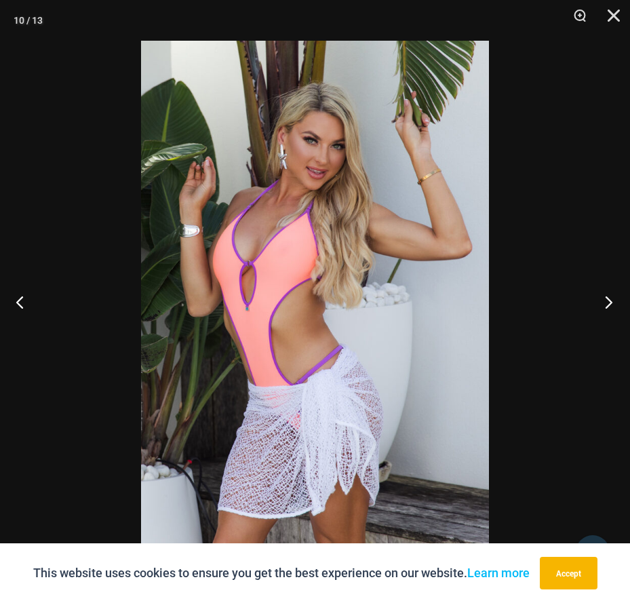
click at [608, 302] on button "Next" at bounding box center [604, 302] width 51 height 68
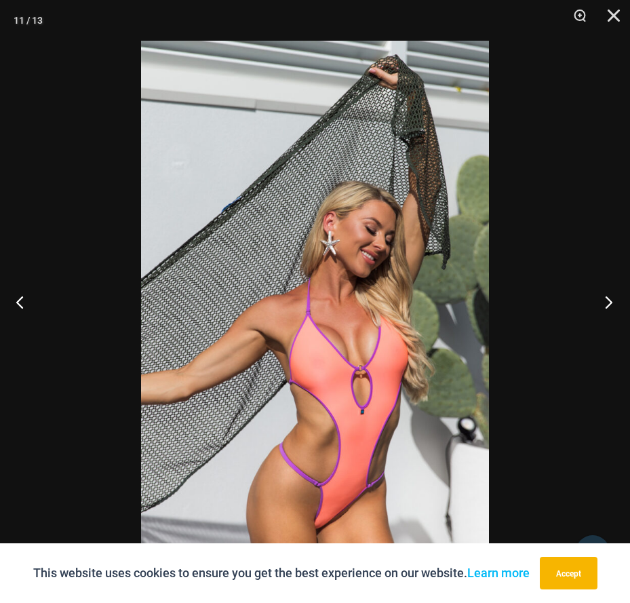
click at [598, 299] on button "Next" at bounding box center [604, 302] width 51 height 68
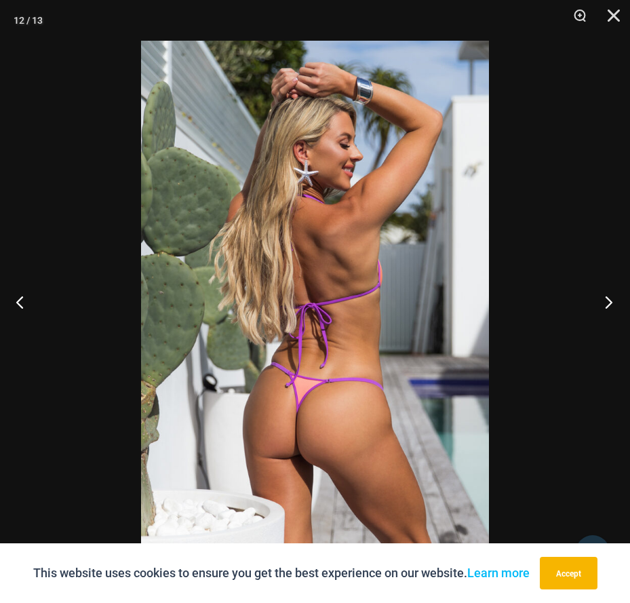
click at [606, 298] on button "Next" at bounding box center [604, 302] width 51 height 68
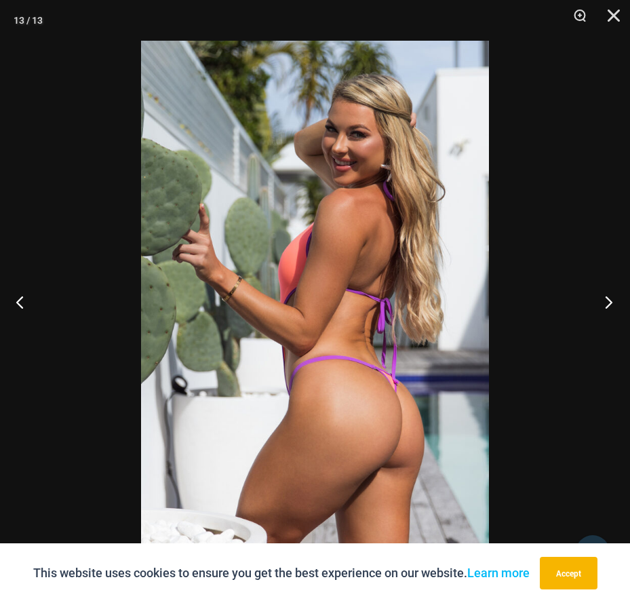
click at [606, 298] on button "Next" at bounding box center [604, 302] width 51 height 68
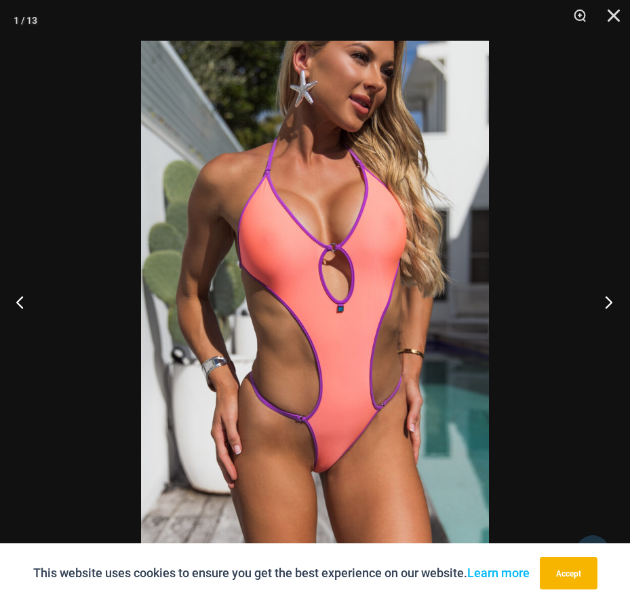
click at [606, 298] on button "Next" at bounding box center [604, 302] width 51 height 68
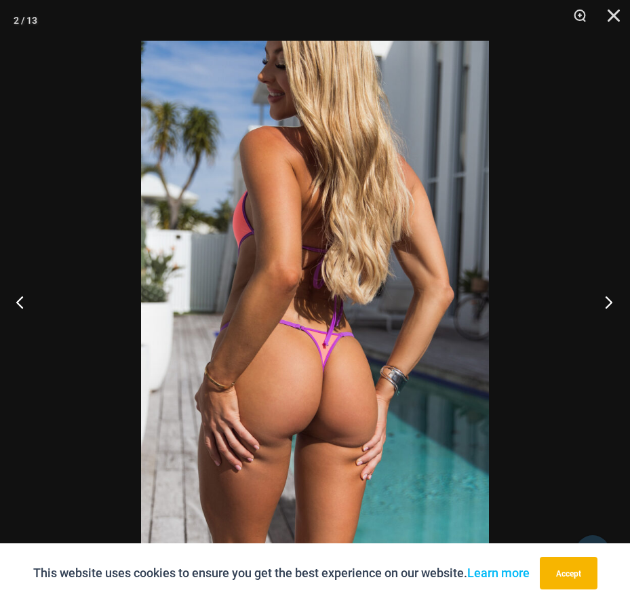
click at [606, 298] on button "Next" at bounding box center [604, 302] width 51 height 68
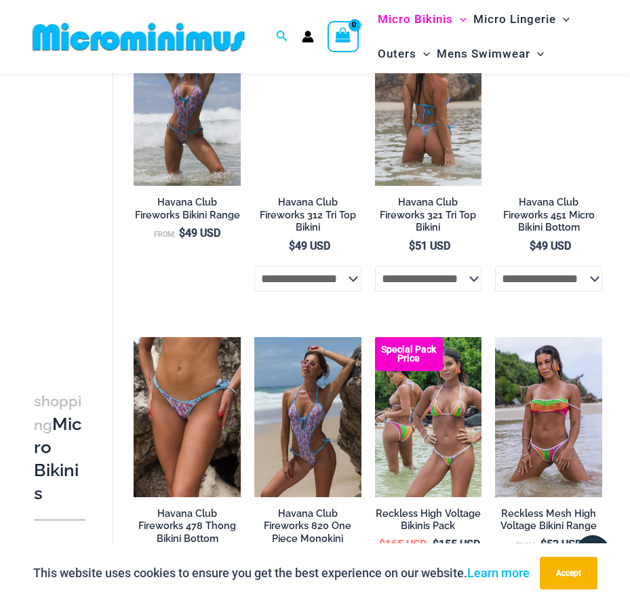
scroll to position [1958, 0]
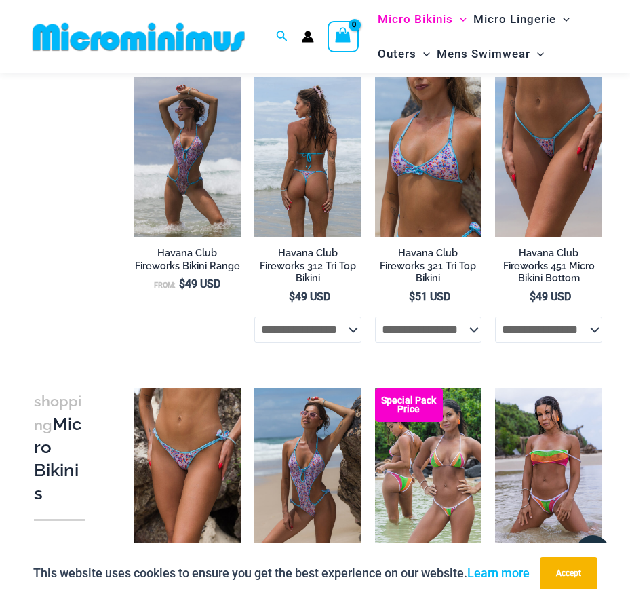
click at [307, 214] on img at bounding box center [307, 157] width 107 height 160
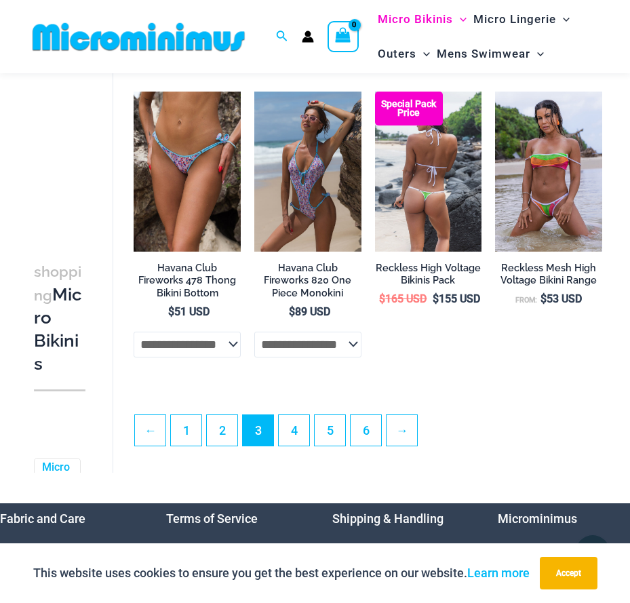
scroll to position [2297, 0]
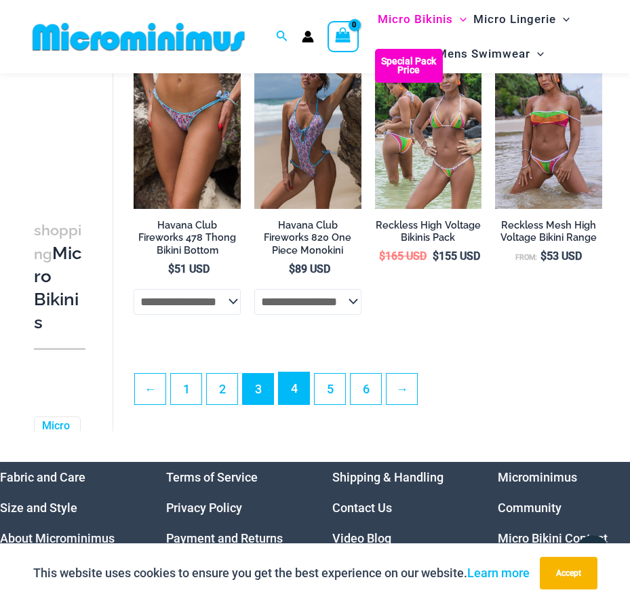
click at [305, 404] on link "4" at bounding box center [294, 388] width 31 height 32
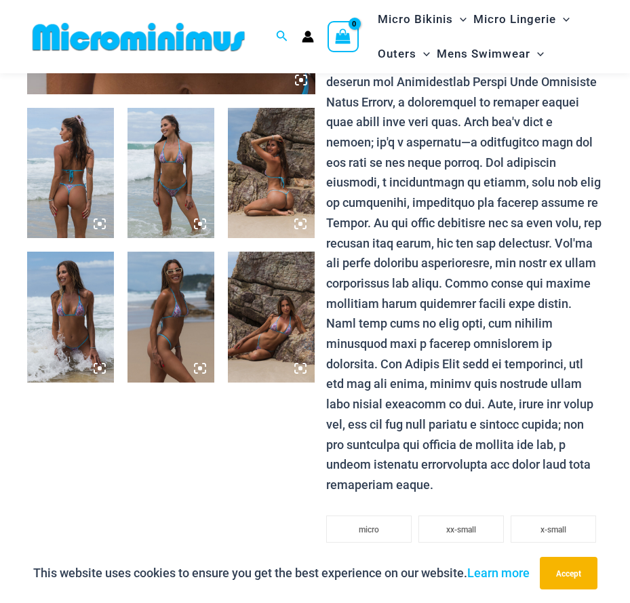
scroll to position [464, 0]
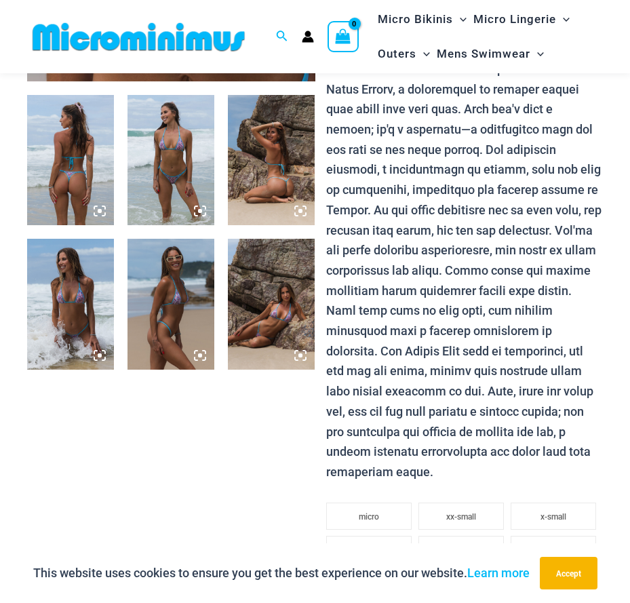
click at [78, 159] on img at bounding box center [70, 160] width 87 height 130
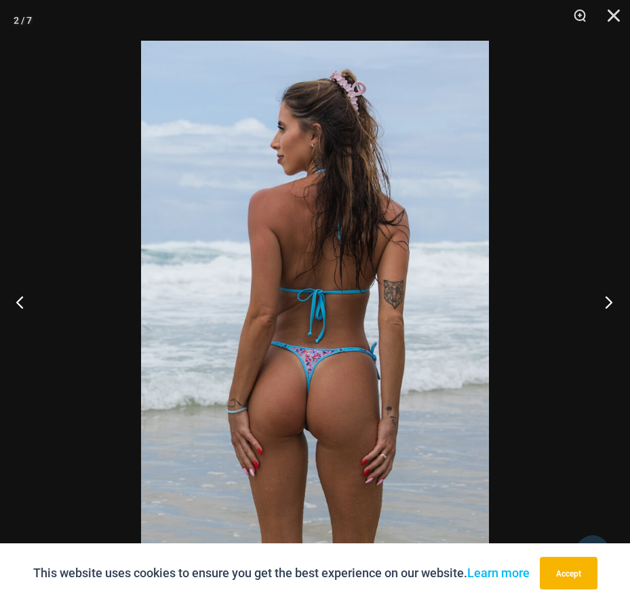
click at [614, 299] on button "Next" at bounding box center [604, 302] width 51 height 68
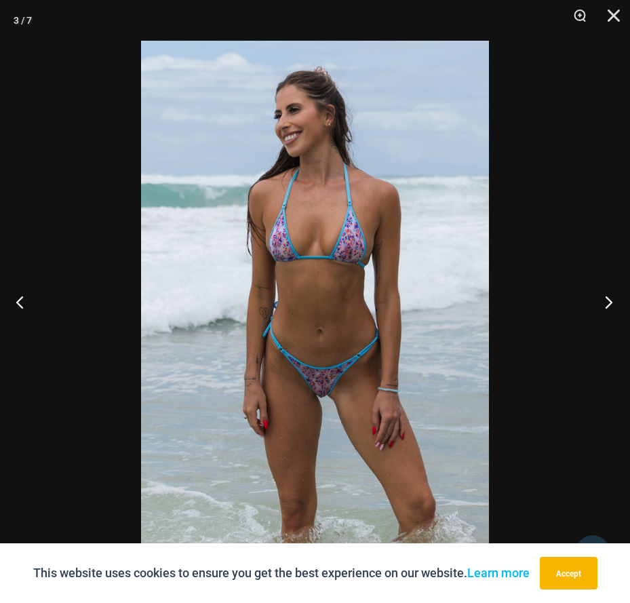
click at [617, 298] on button "Next" at bounding box center [604, 302] width 51 height 68
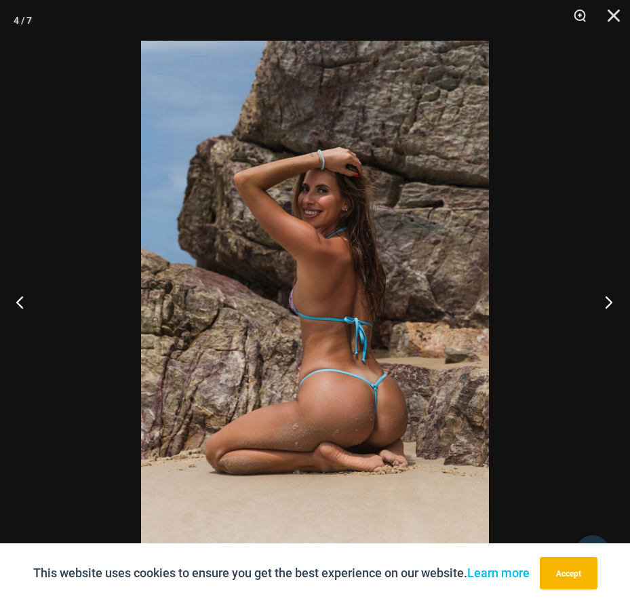
click at [622, 294] on button "Next" at bounding box center [604, 302] width 51 height 68
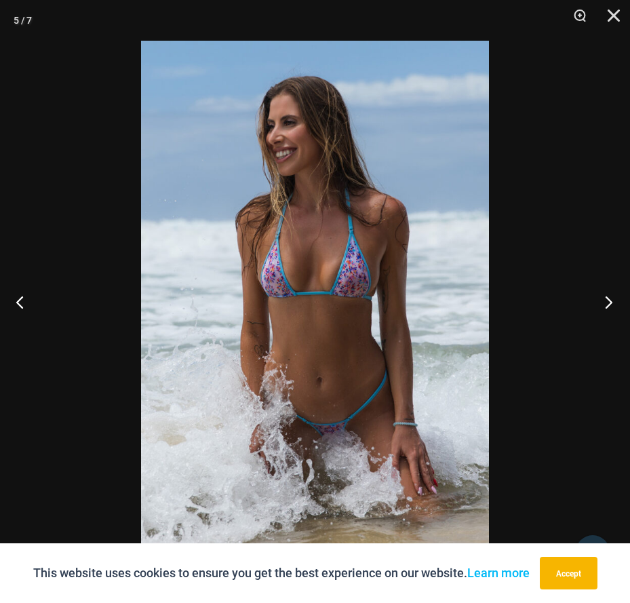
click at [622, 294] on button "Next" at bounding box center [604, 302] width 51 height 68
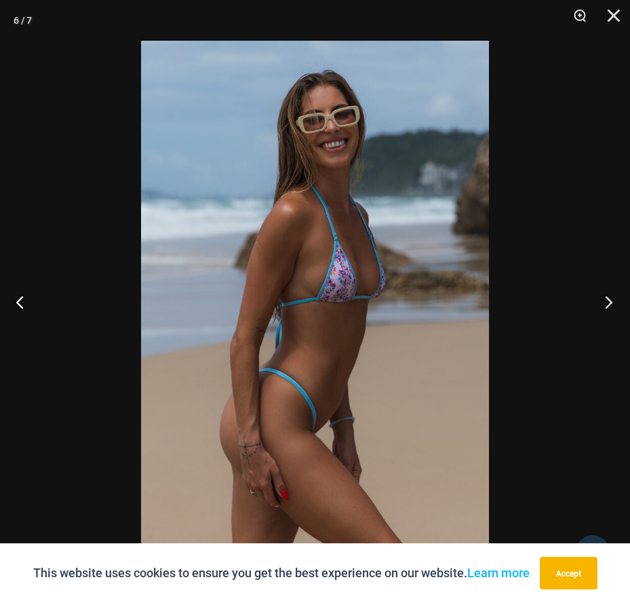
click at [604, 320] on button "Next" at bounding box center [604, 302] width 51 height 68
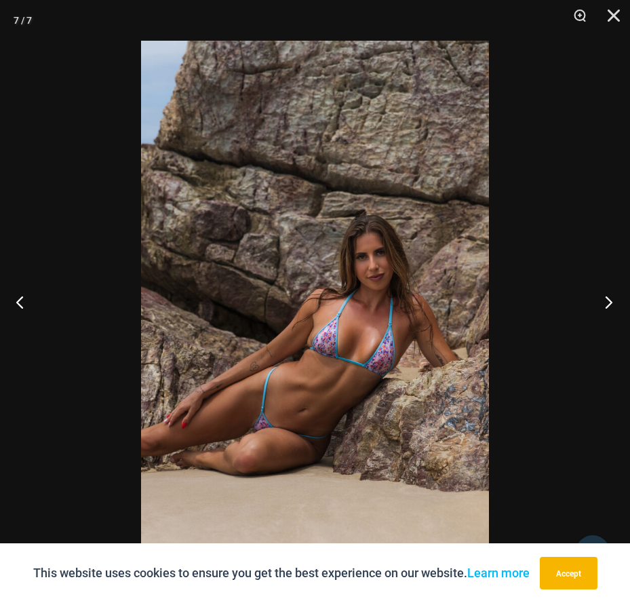
click at [606, 284] on button "Next" at bounding box center [604, 302] width 51 height 68
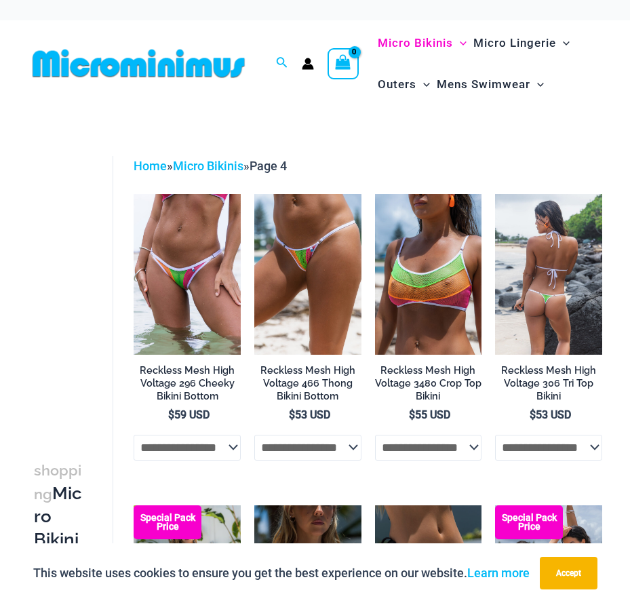
click at [539, 294] on img at bounding box center [548, 274] width 107 height 161
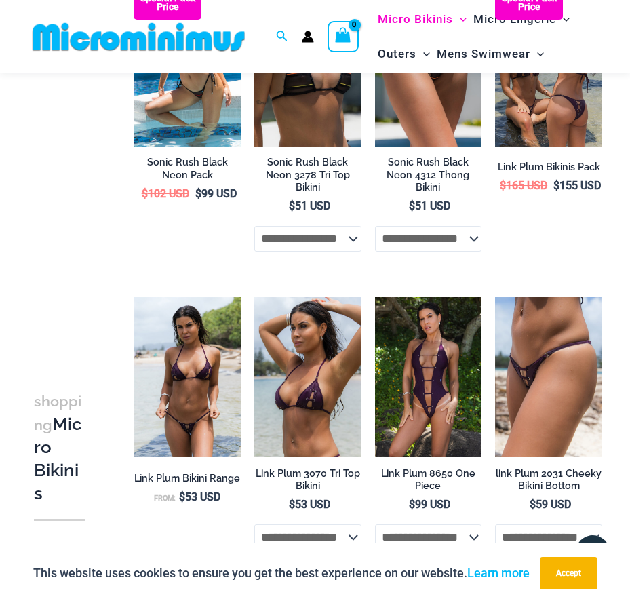
scroll to position [530, 0]
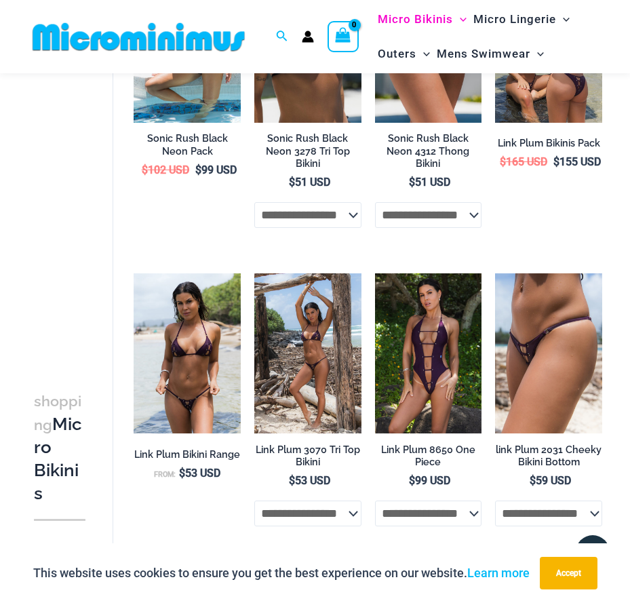
click at [307, 360] on img at bounding box center [307, 353] width 107 height 160
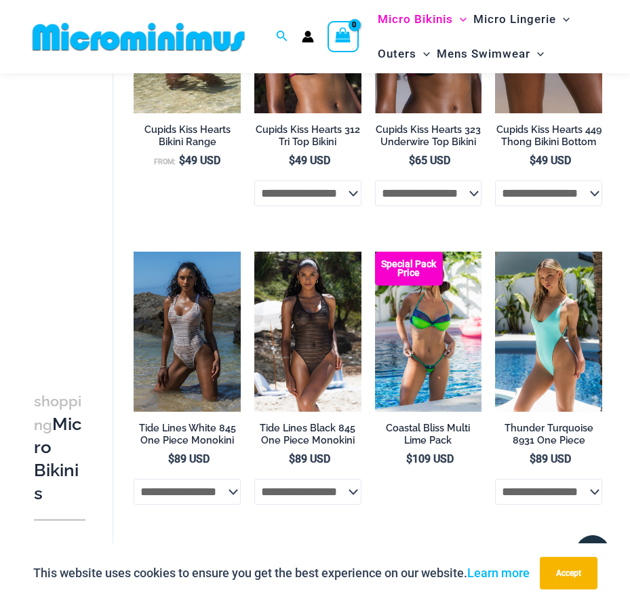
scroll to position [1479, 0]
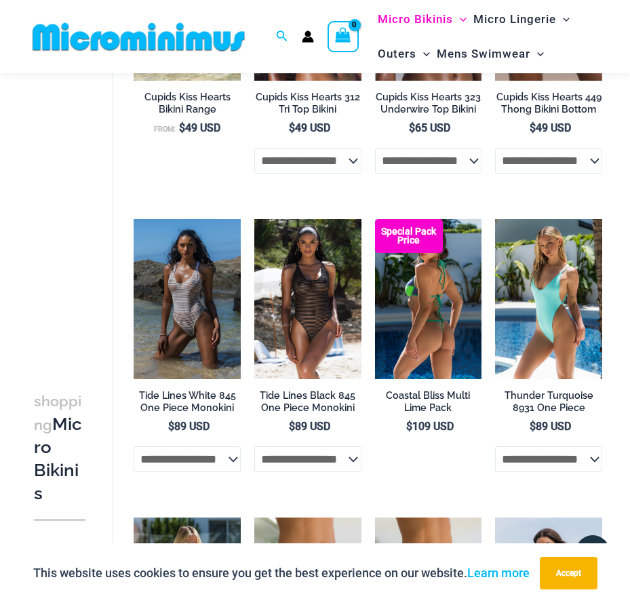
click at [436, 330] on img at bounding box center [428, 299] width 107 height 160
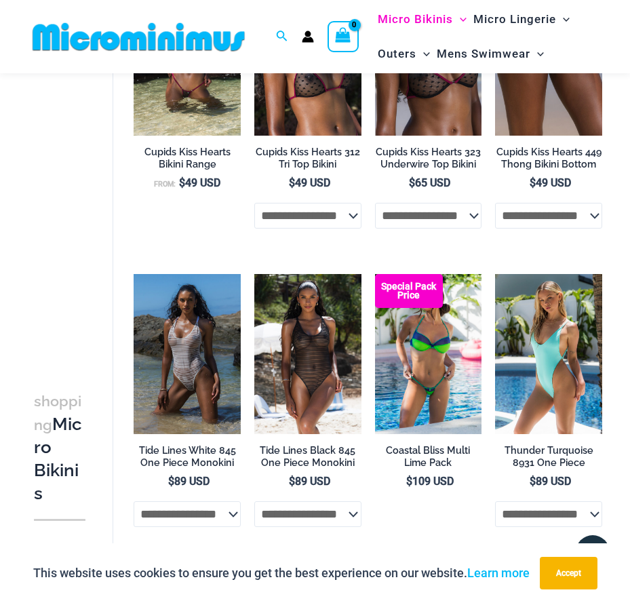
scroll to position [1412, 0]
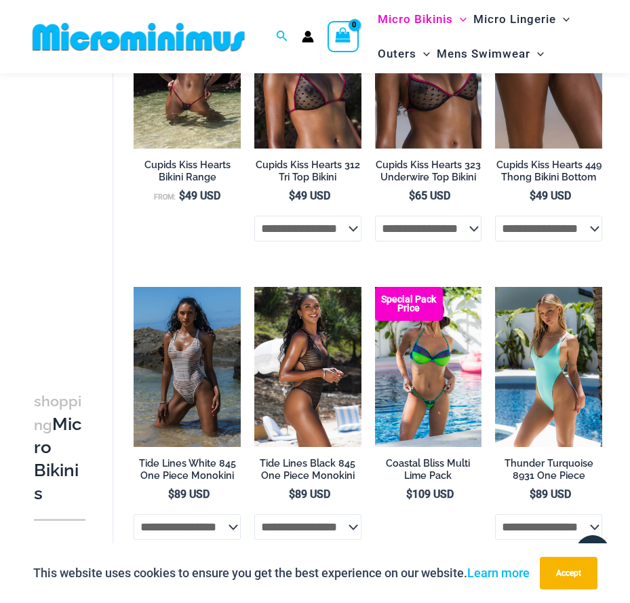
click at [303, 361] on img at bounding box center [307, 367] width 107 height 160
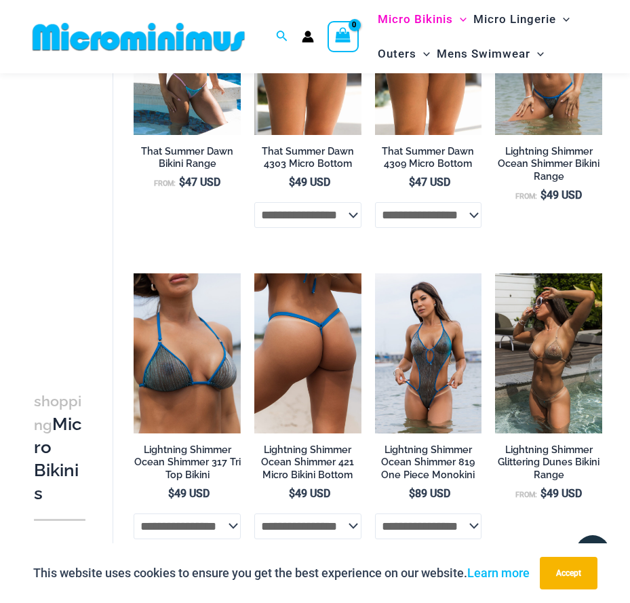
scroll to position [2158, 0]
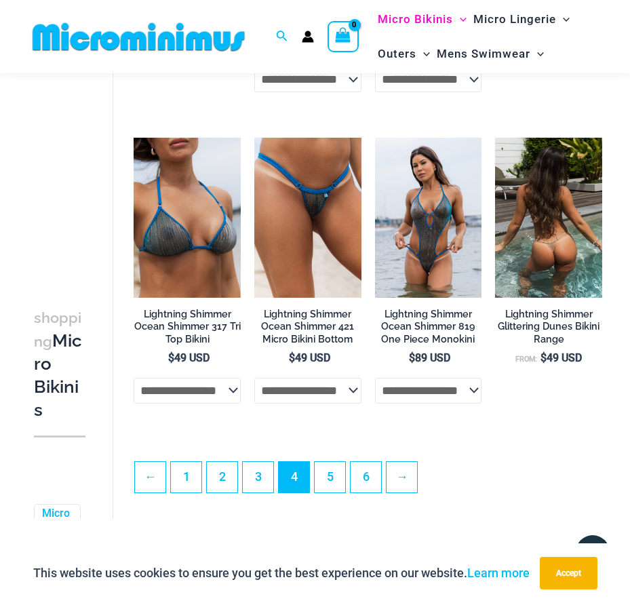
click at [555, 235] on img at bounding box center [548, 218] width 107 height 161
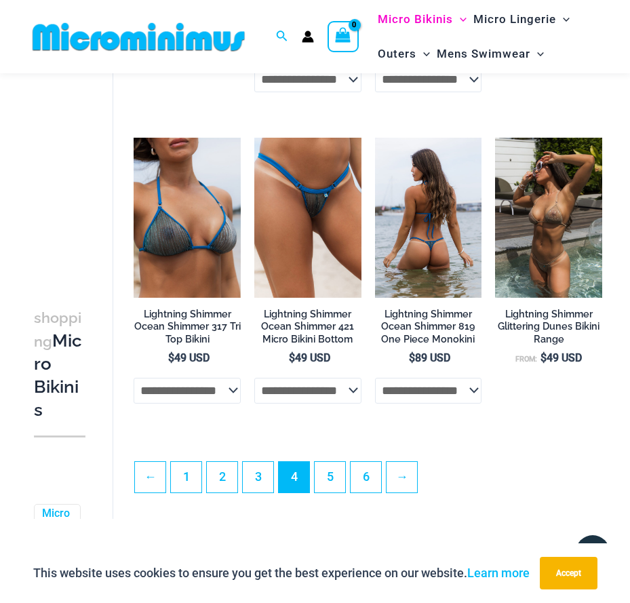
click at [416, 261] on img at bounding box center [428, 218] width 107 height 160
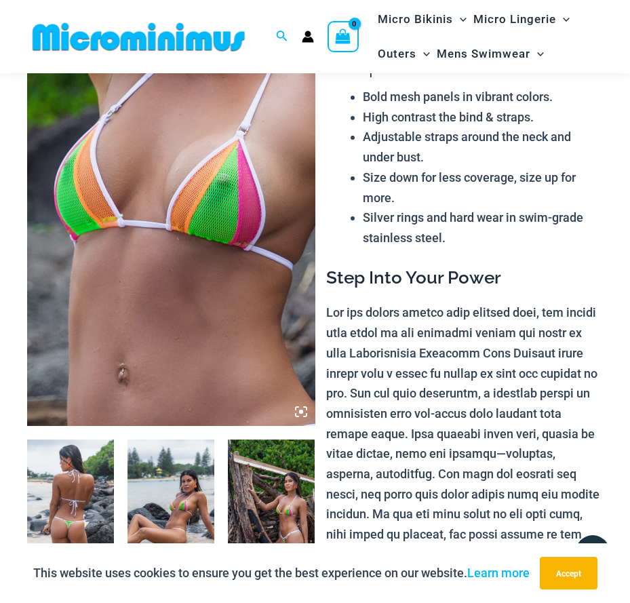
scroll to position [203, 0]
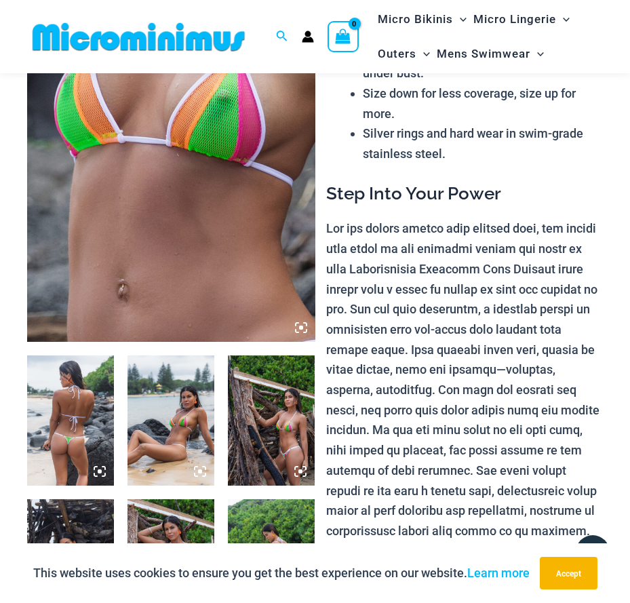
click at [54, 437] on img at bounding box center [70, 420] width 87 height 130
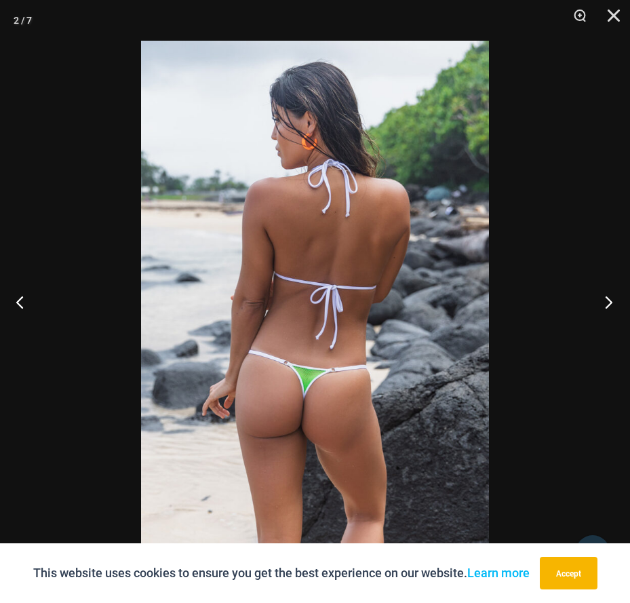
click at [608, 301] on button "Next" at bounding box center [604, 302] width 51 height 68
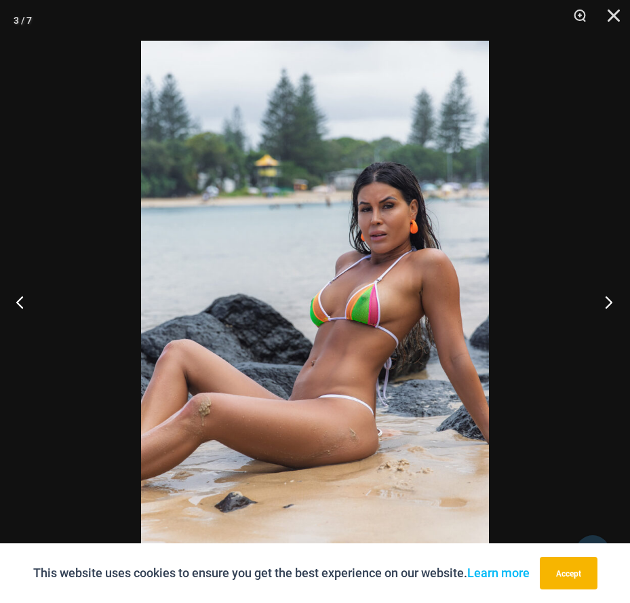
click at [610, 277] on button "Next" at bounding box center [604, 302] width 51 height 68
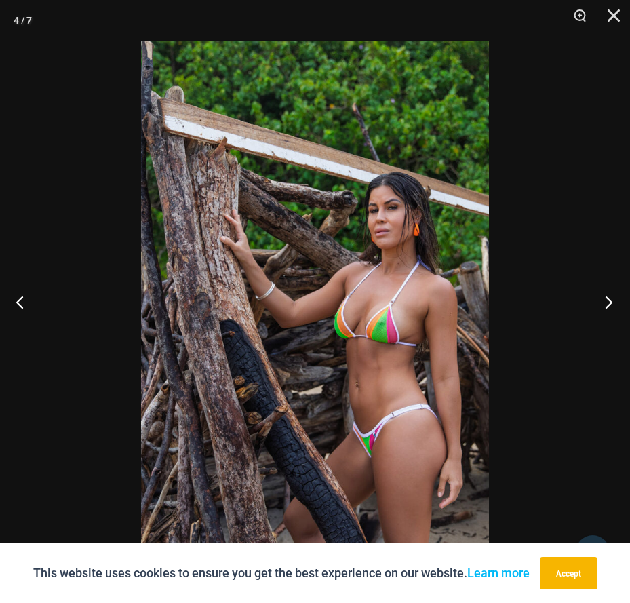
click at [617, 296] on button "Next" at bounding box center [604, 302] width 51 height 68
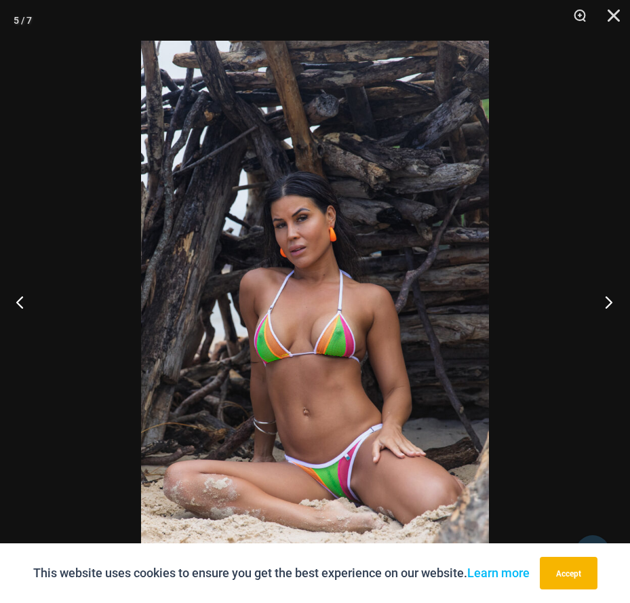
click at [617, 296] on button "Next" at bounding box center [604, 302] width 51 height 68
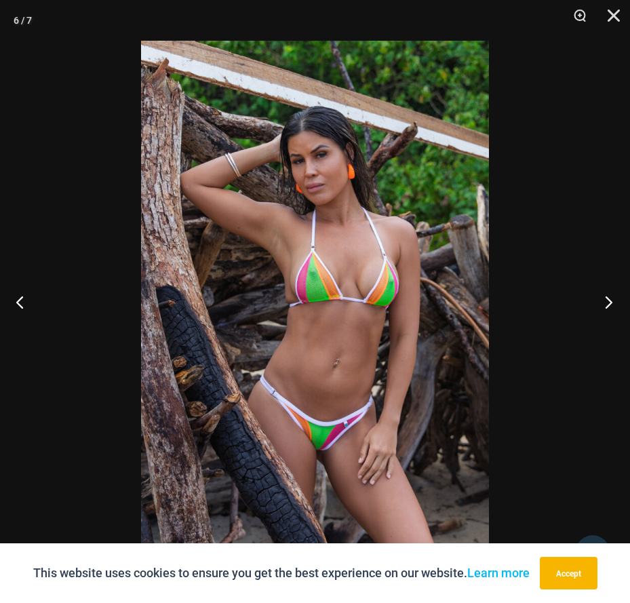
click at [617, 297] on button "Next" at bounding box center [604, 302] width 51 height 68
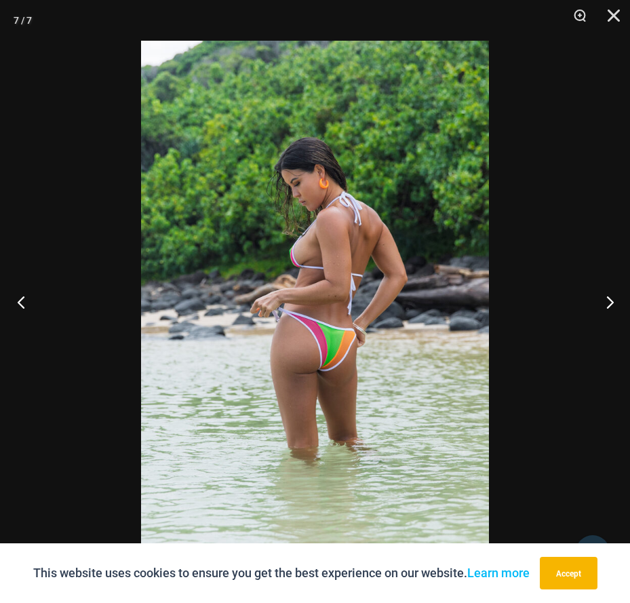
click at [14, 293] on button "Previous" at bounding box center [25, 302] width 51 height 68
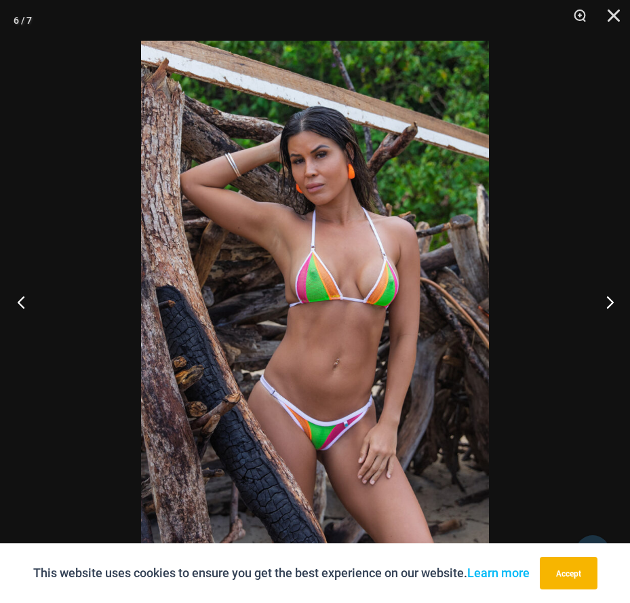
click at [14, 294] on button "Previous" at bounding box center [25, 302] width 51 height 68
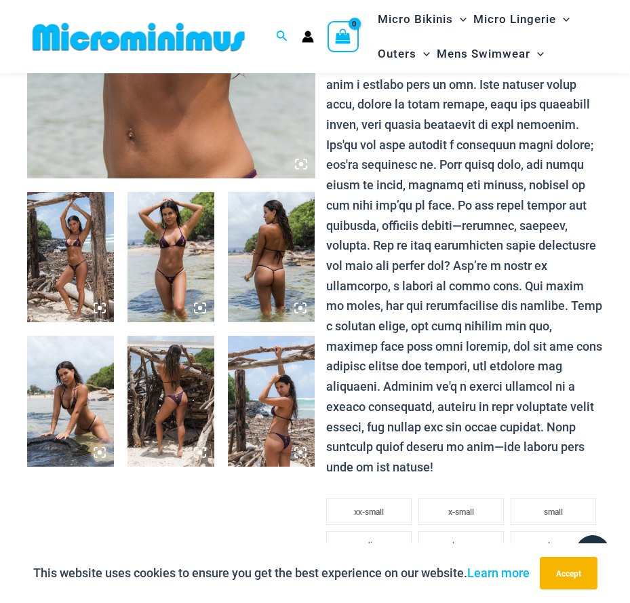
scroll to position [407, 0]
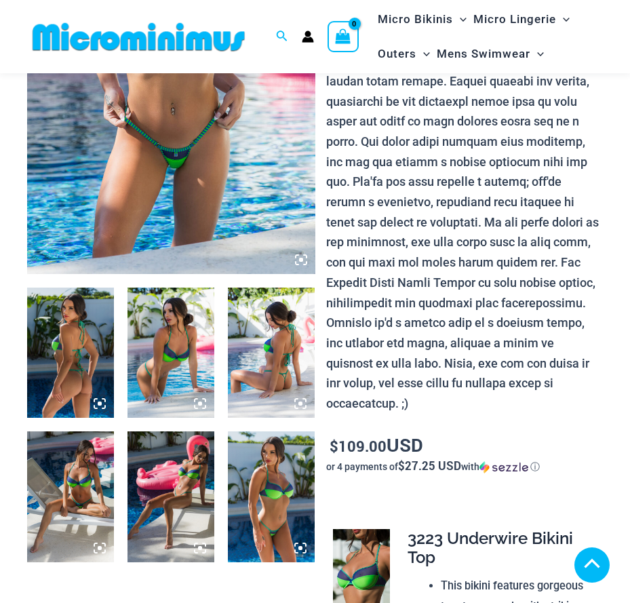
scroll to position [271, 0]
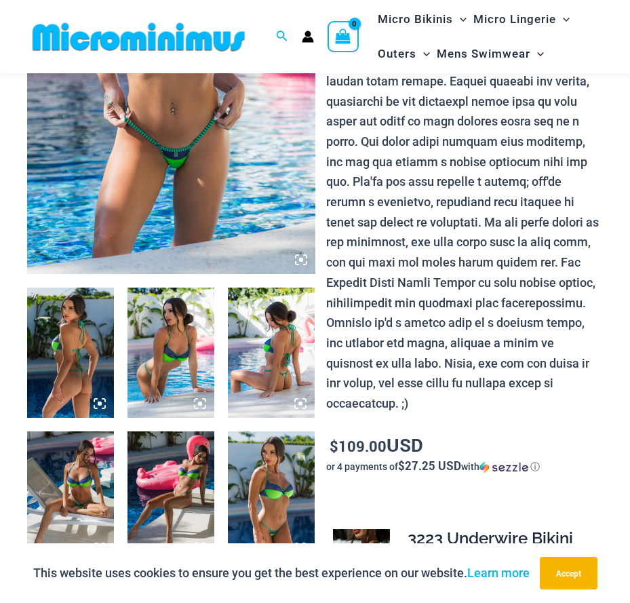
click at [73, 371] on img at bounding box center [70, 353] width 87 height 130
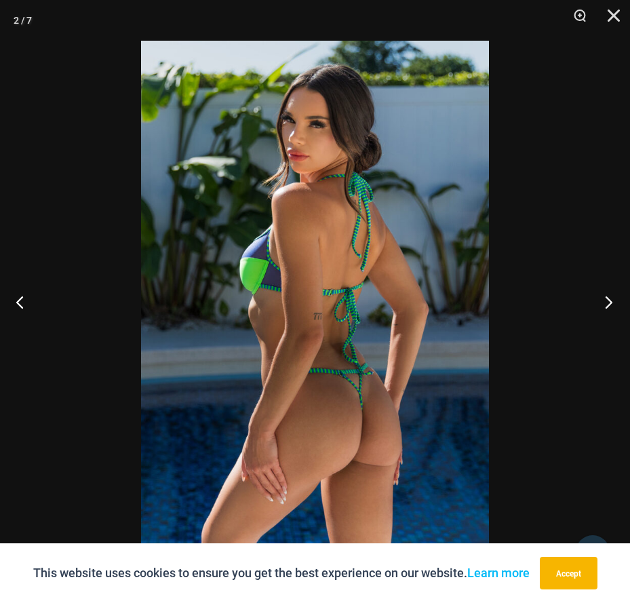
click at [615, 298] on button "Next" at bounding box center [604, 302] width 51 height 68
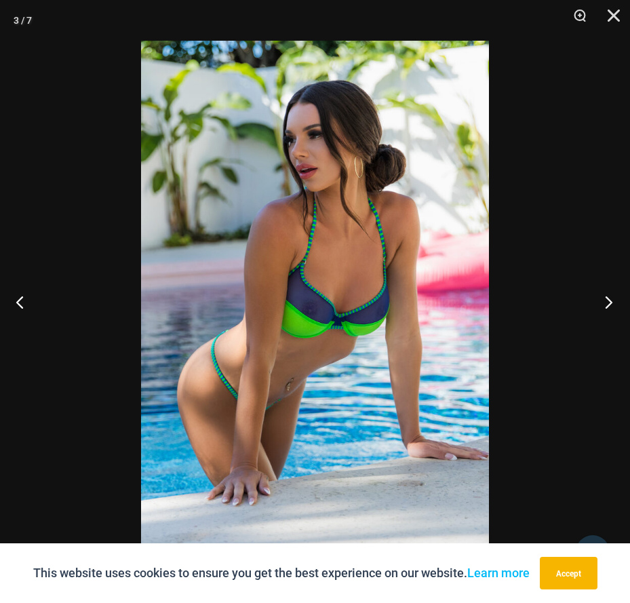
click at [617, 296] on button "Next" at bounding box center [604, 302] width 51 height 68
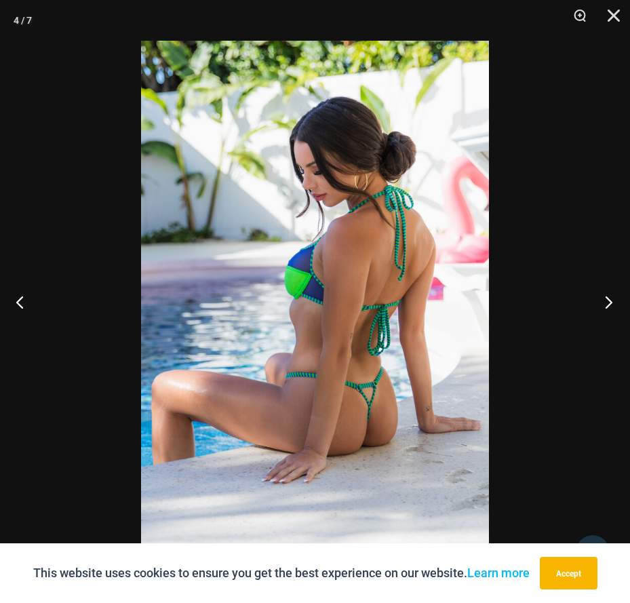
click at [621, 291] on button "Next" at bounding box center [604, 302] width 51 height 68
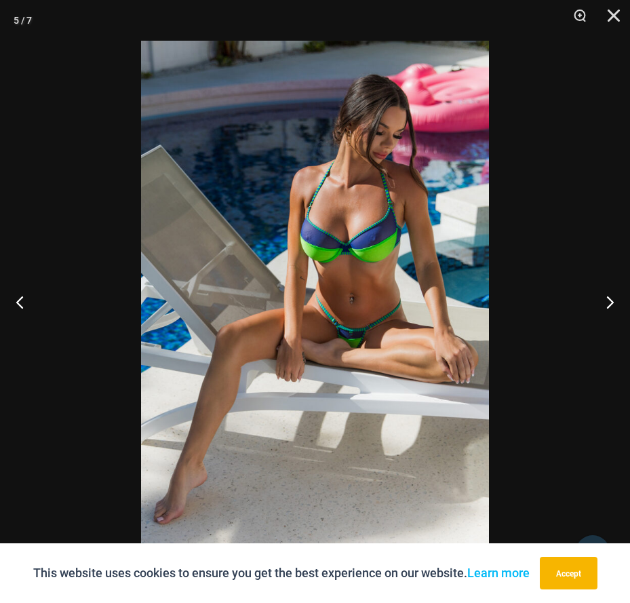
scroll to position [798, 0]
click at [602, 303] on button "Next" at bounding box center [604, 302] width 51 height 68
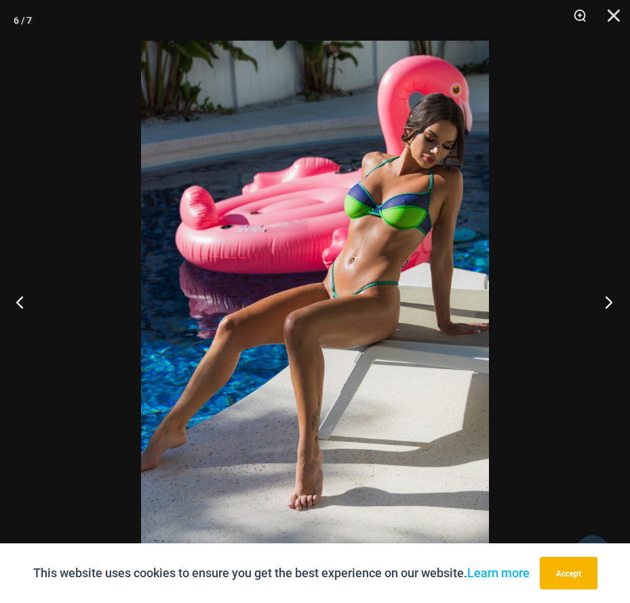
click at [602, 303] on button "Next" at bounding box center [604, 302] width 51 height 68
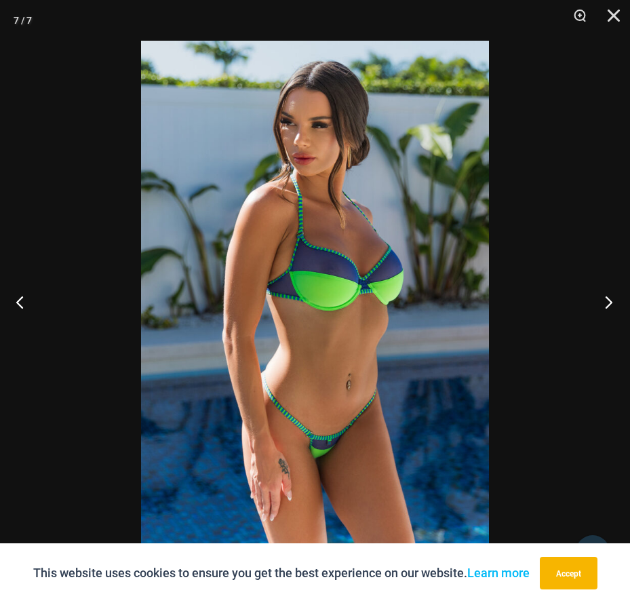
click at [610, 310] on button "Next" at bounding box center [604, 302] width 51 height 68
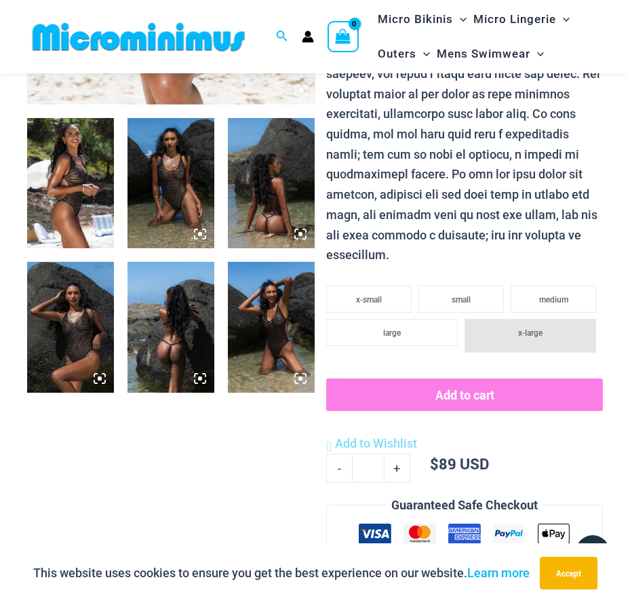
scroll to position [531, 0]
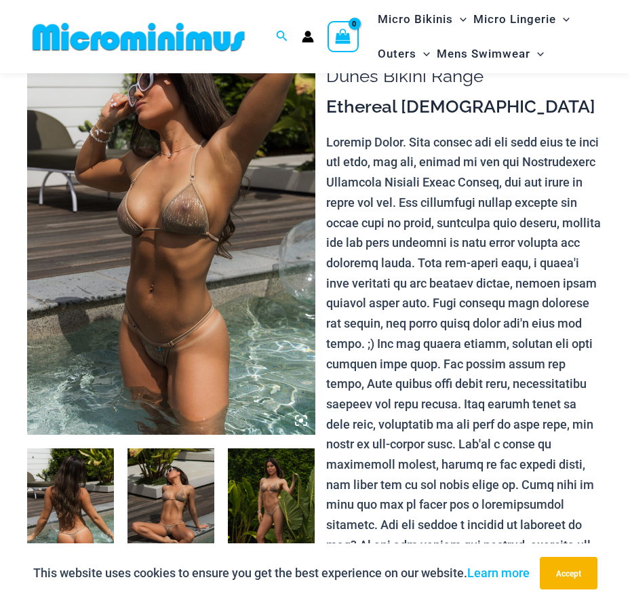
scroll to position [262, 0]
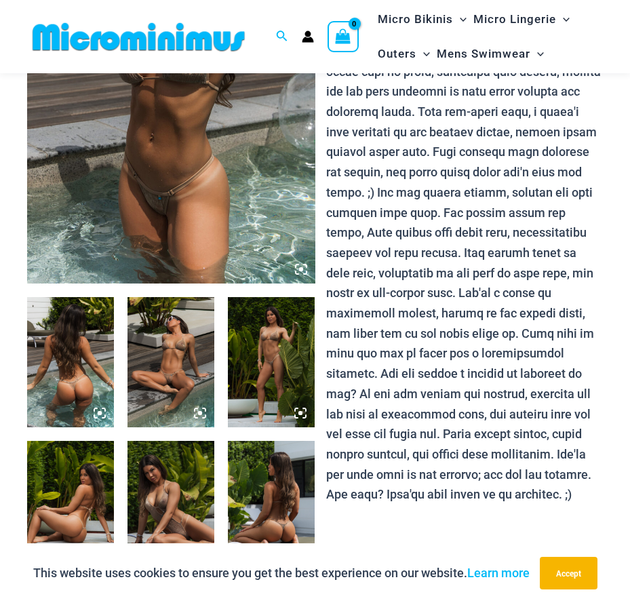
click at [77, 362] on img at bounding box center [70, 362] width 87 height 130
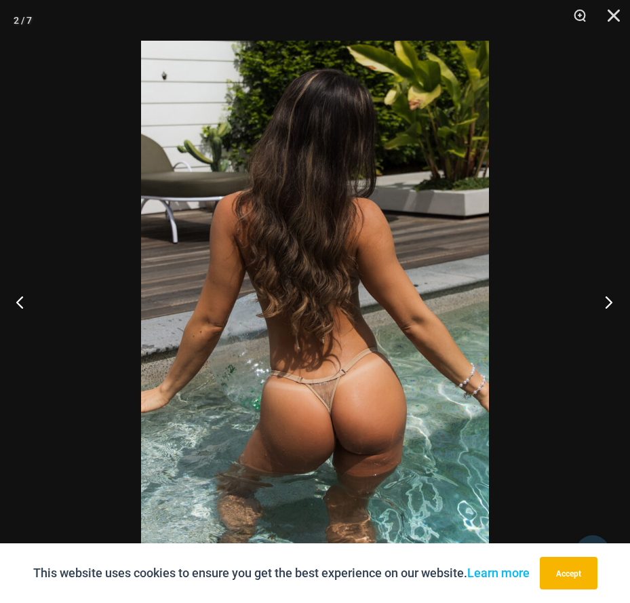
click at [600, 295] on button "Next" at bounding box center [604, 302] width 51 height 68
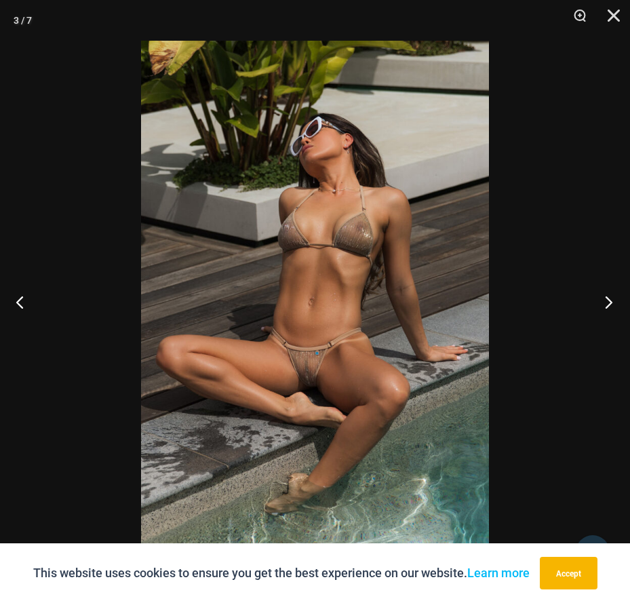
click at [604, 296] on button "Next" at bounding box center [604, 302] width 51 height 68
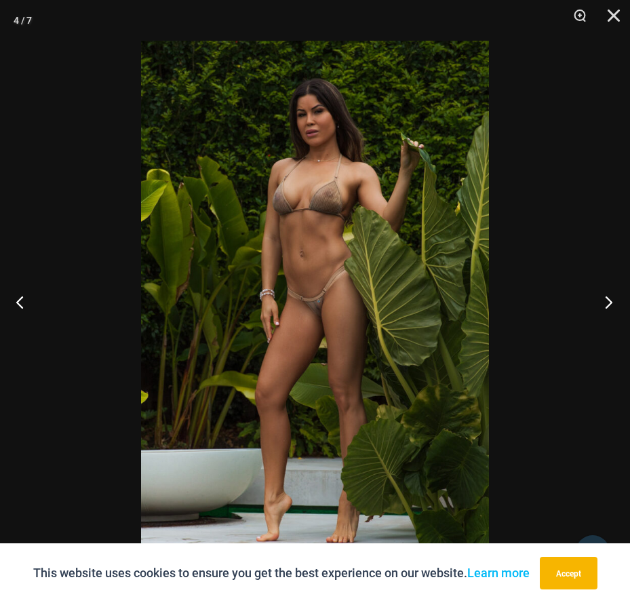
click at [619, 299] on button "Next" at bounding box center [604, 302] width 51 height 68
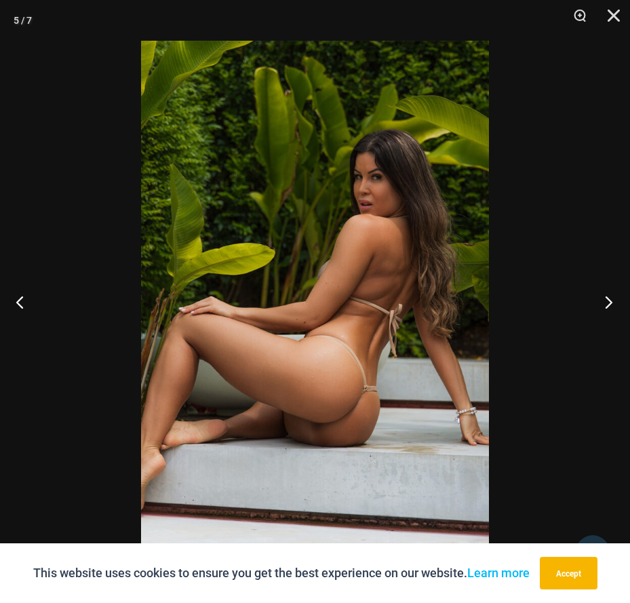
click at [608, 297] on button "Next" at bounding box center [604, 302] width 51 height 68
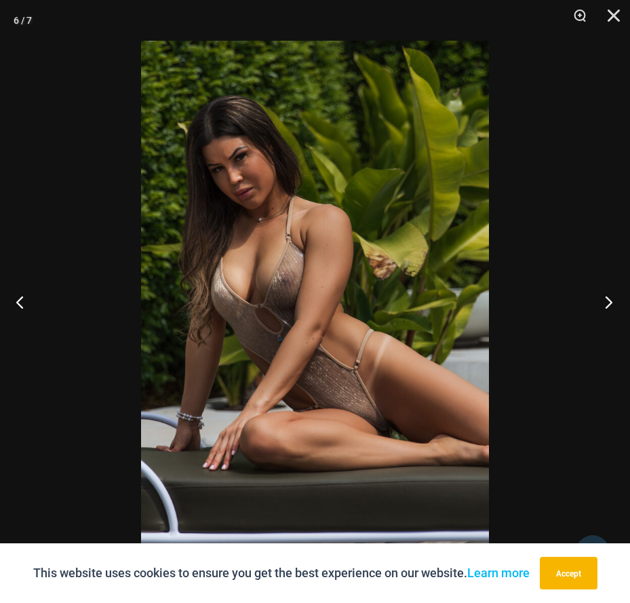
click at [615, 296] on button "Next" at bounding box center [604, 302] width 51 height 68
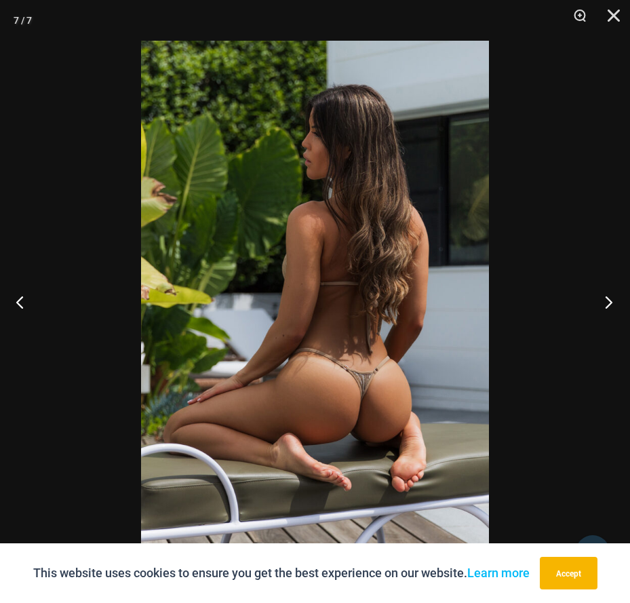
click at [610, 296] on button "Next" at bounding box center [604, 302] width 51 height 68
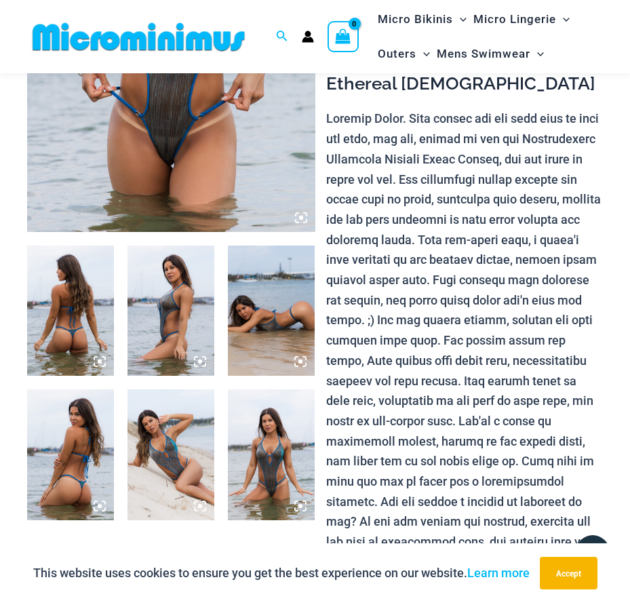
scroll to position [328, 0]
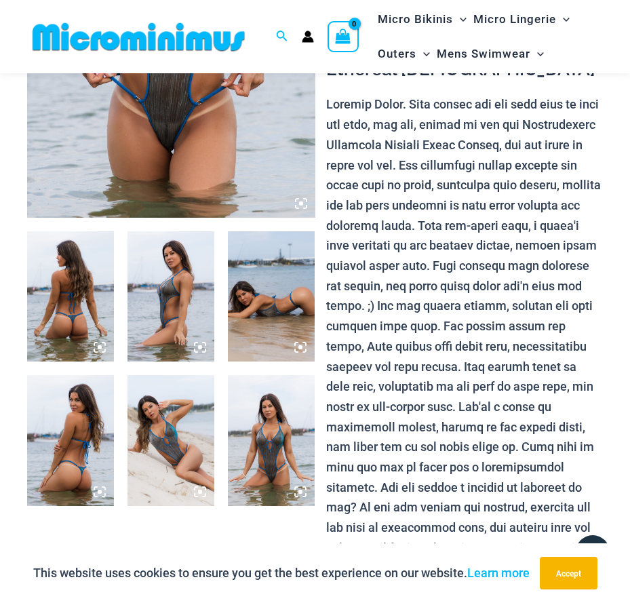
click at [89, 345] on img at bounding box center [70, 296] width 87 height 130
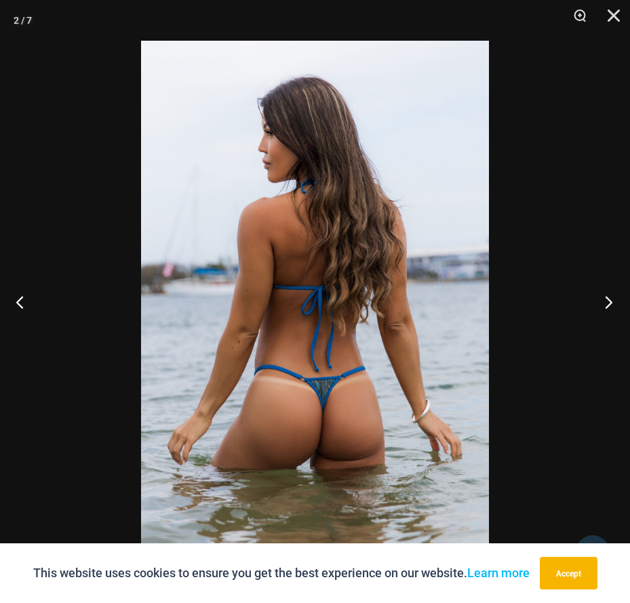
click at [610, 302] on button "Next" at bounding box center [604, 302] width 51 height 68
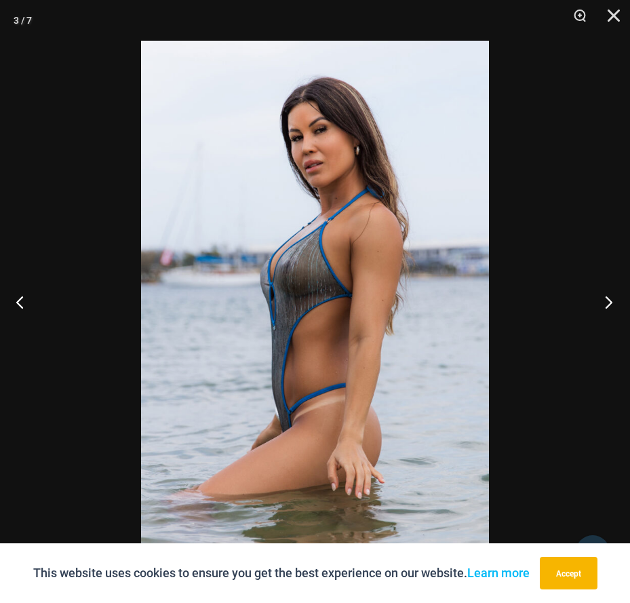
click at [612, 300] on button "Next" at bounding box center [604, 302] width 51 height 68
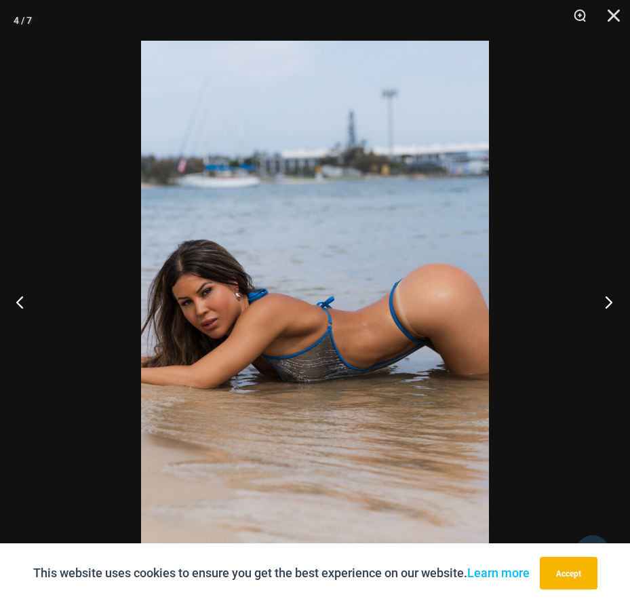
click at [612, 300] on button "Next" at bounding box center [604, 302] width 51 height 68
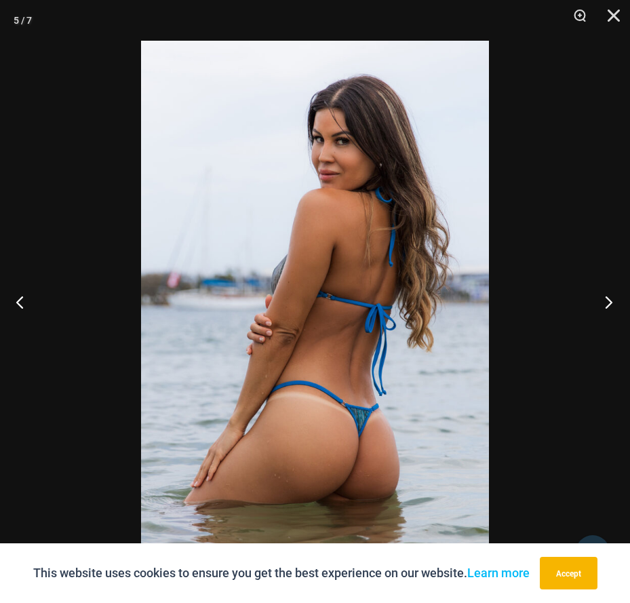
click at [612, 303] on button "Next" at bounding box center [604, 302] width 51 height 68
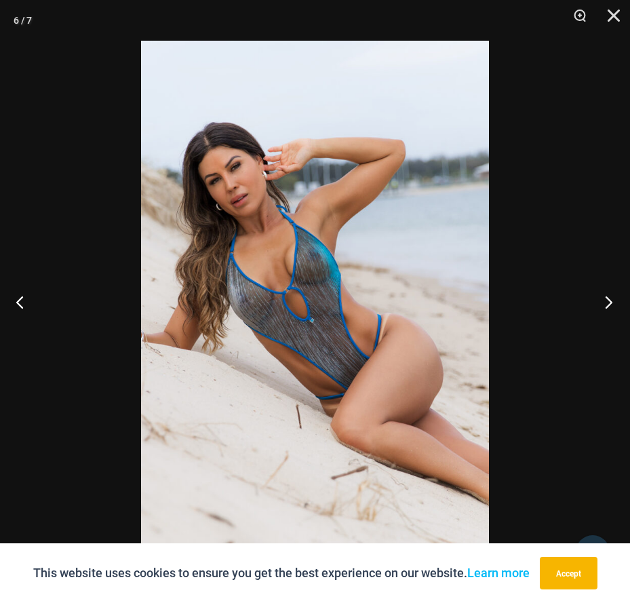
click at [601, 301] on button "Next" at bounding box center [604, 302] width 51 height 68
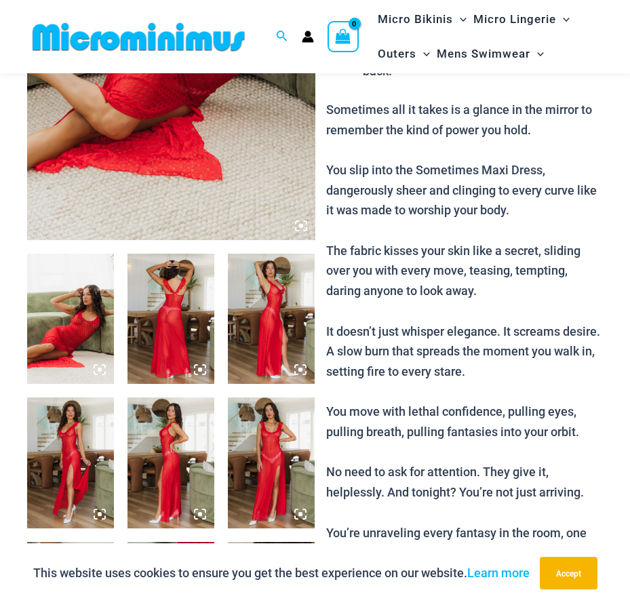
scroll to position [329, 0]
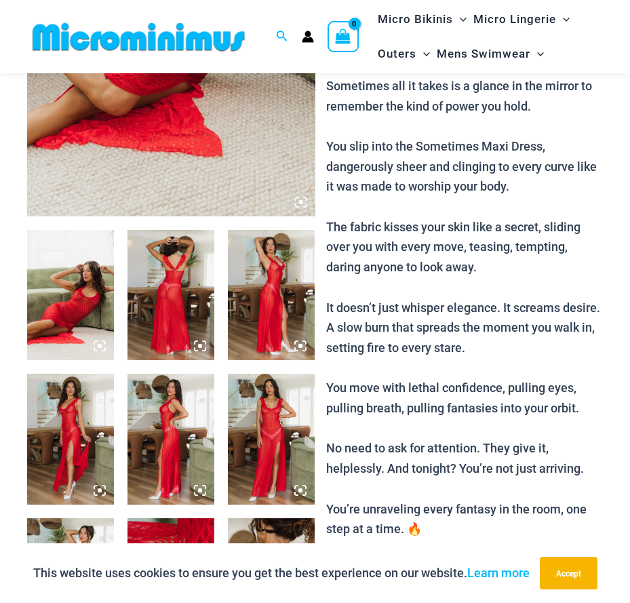
drag, startPoint x: 94, startPoint y: 291, endPoint x: 56, endPoint y: 289, distance: 38.7
click at [63, 291] on div at bounding box center [171, 215] width 288 height 863
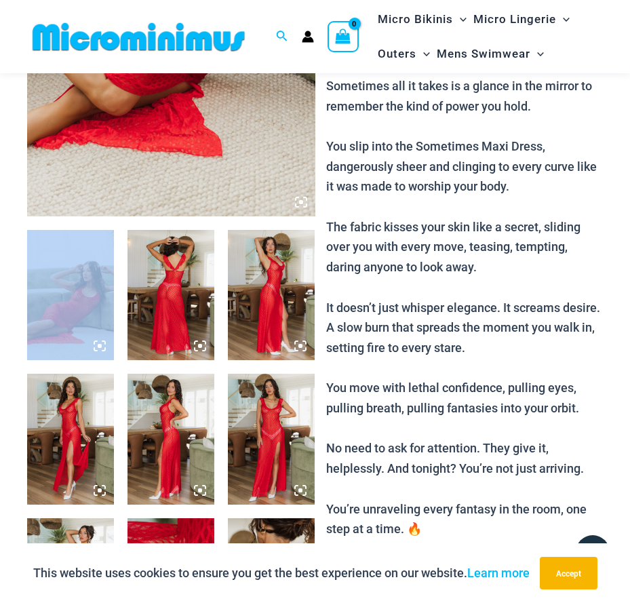
click at [82, 308] on img at bounding box center [70, 295] width 87 height 130
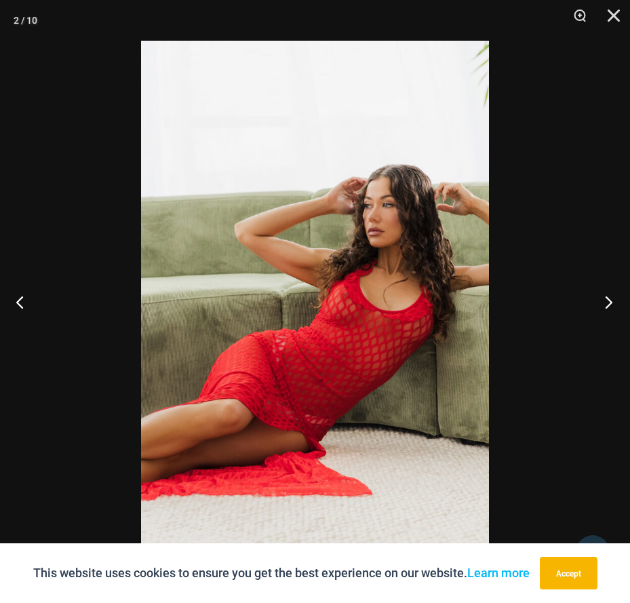
click at [610, 302] on button "Next" at bounding box center [604, 302] width 51 height 68
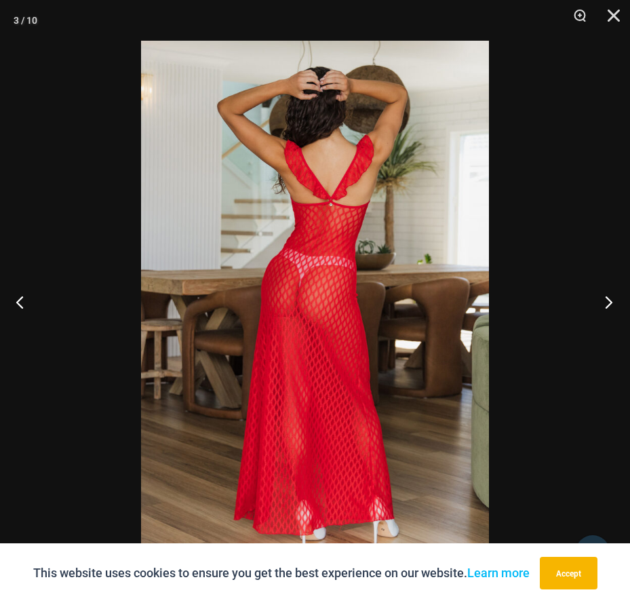
click at [614, 303] on button "Next" at bounding box center [604, 302] width 51 height 68
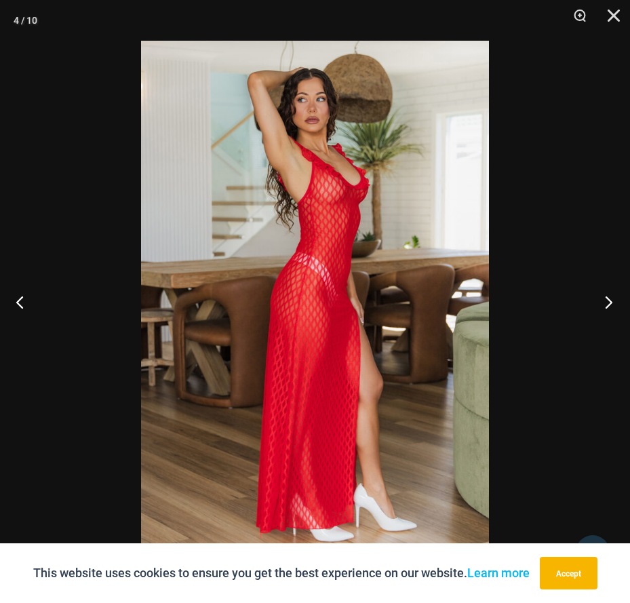
click at [622, 309] on button "Next" at bounding box center [604, 302] width 51 height 68
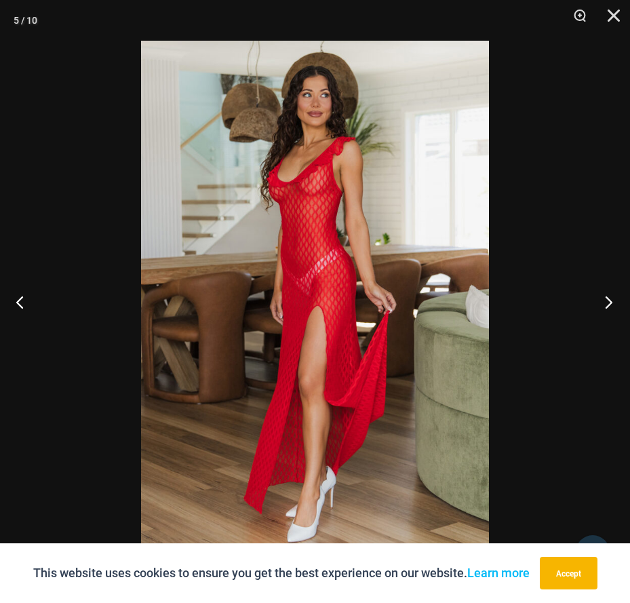
click at [628, 318] on button "Next" at bounding box center [604, 302] width 51 height 68
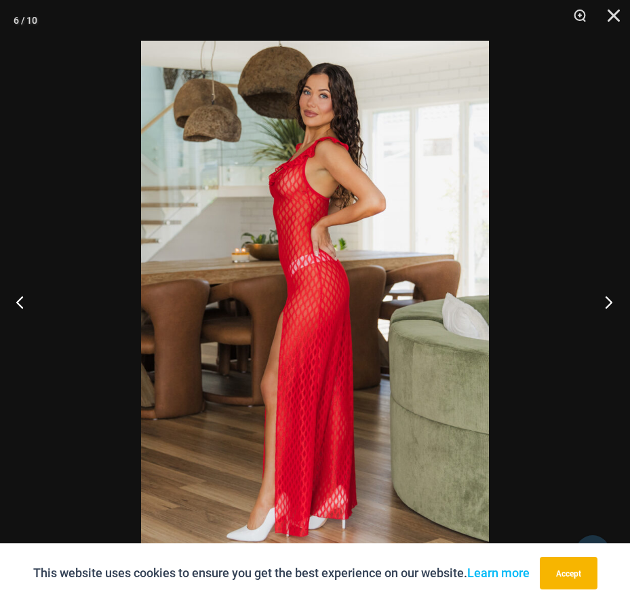
click at [593, 299] on button "Next" at bounding box center [604, 302] width 51 height 68
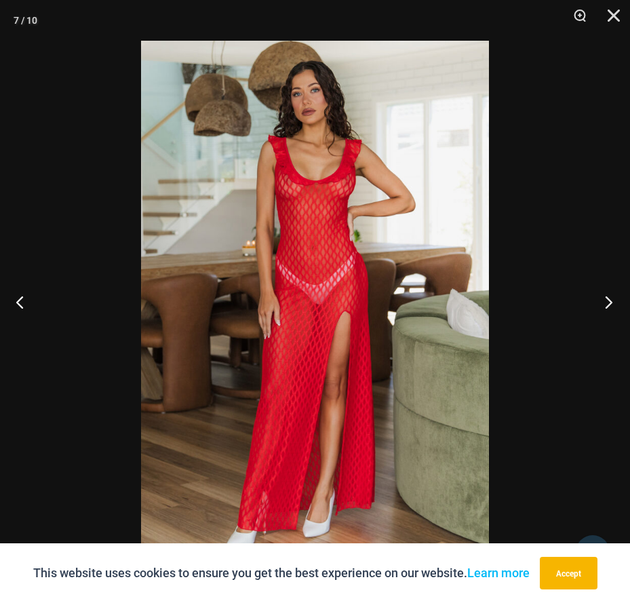
click at [606, 300] on button "Next" at bounding box center [604, 302] width 51 height 68
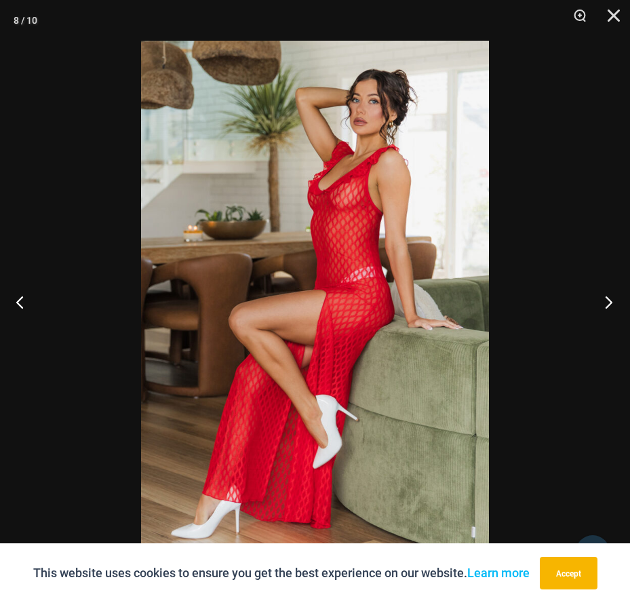
click at [610, 308] on button "Next" at bounding box center [604, 302] width 51 height 68
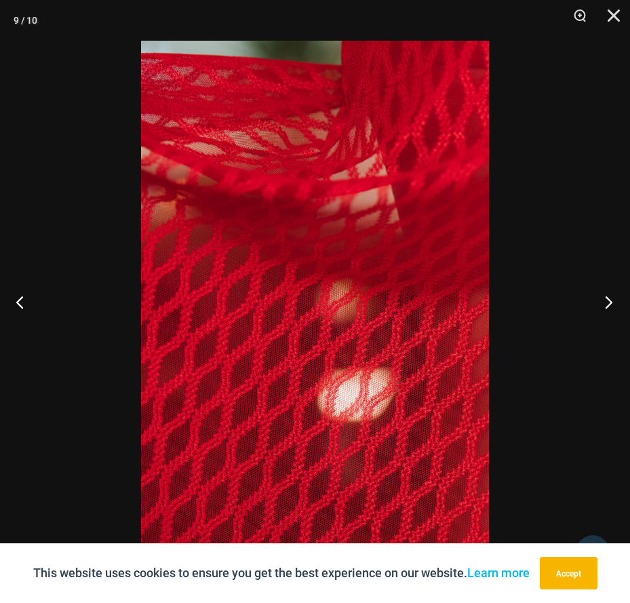
click at [612, 311] on button "Next" at bounding box center [604, 302] width 51 height 68
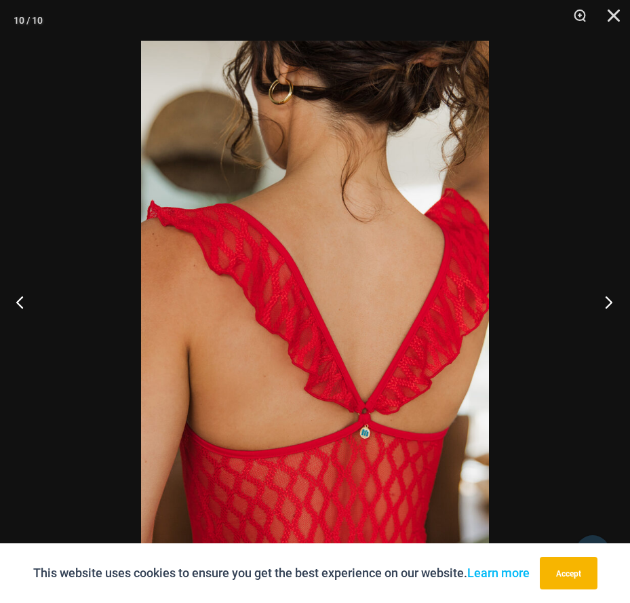
click at [615, 313] on button "Next" at bounding box center [604, 302] width 51 height 68
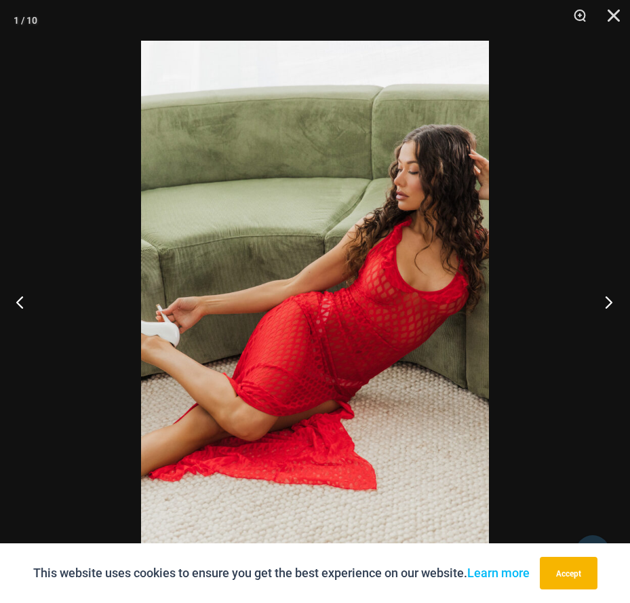
click at [613, 314] on button "Next" at bounding box center [604, 302] width 51 height 68
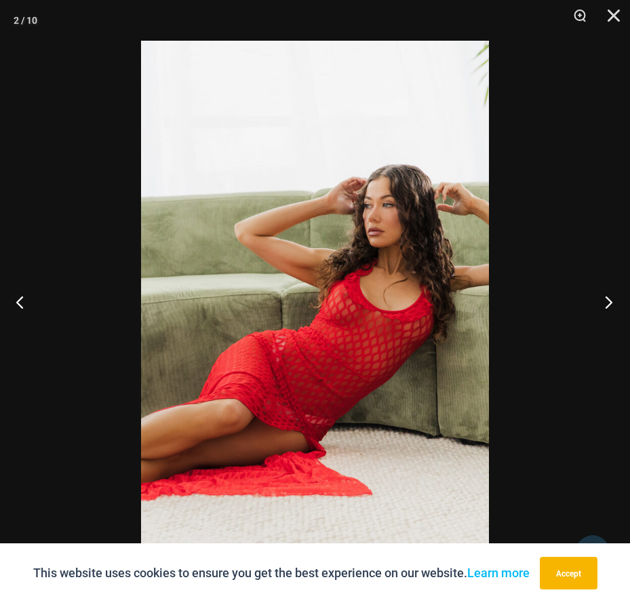
click at [615, 314] on button "Next" at bounding box center [604, 302] width 51 height 68
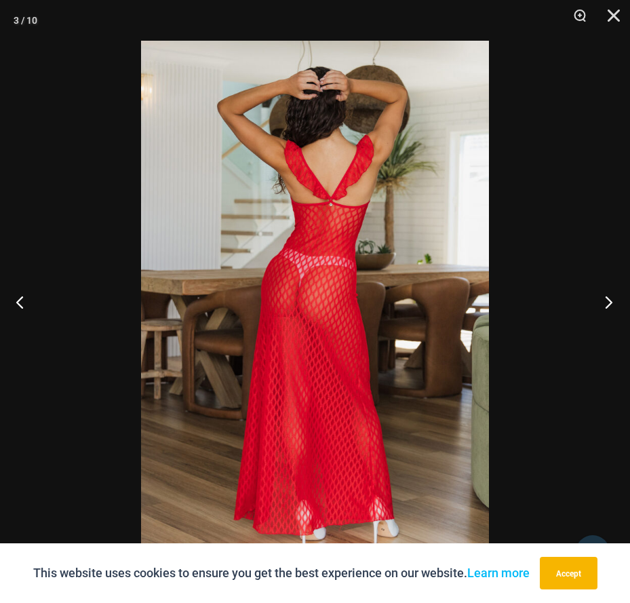
click at [615, 315] on button "Next" at bounding box center [604, 302] width 51 height 68
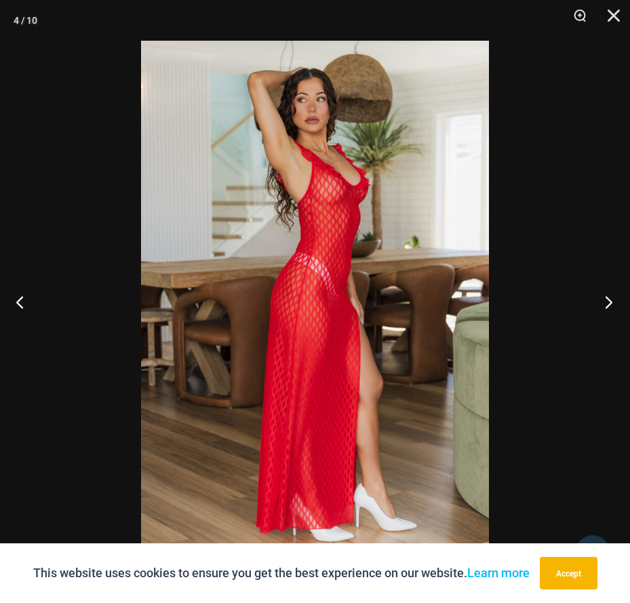
click at [615, 315] on button "Next" at bounding box center [604, 302] width 51 height 68
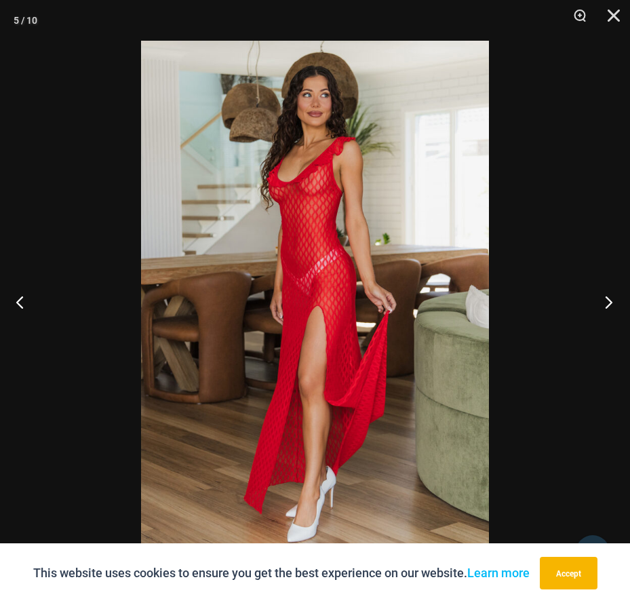
click at [617, 316] on button "Next" at bounding box center [604, 302] width 51 height 68
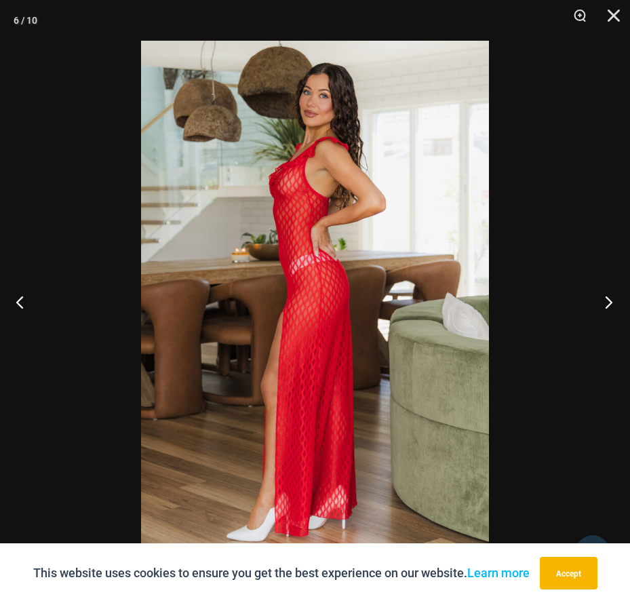
click at [619, 316] on button "Next" at bounding box center [604, 302] width 51 height 68
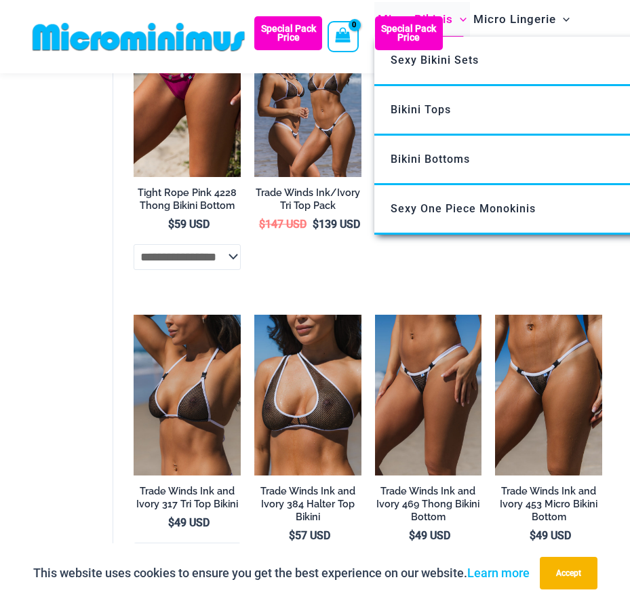
scroll to position [939, 0]
